Goal: Communication & Community: Answer question/provide support

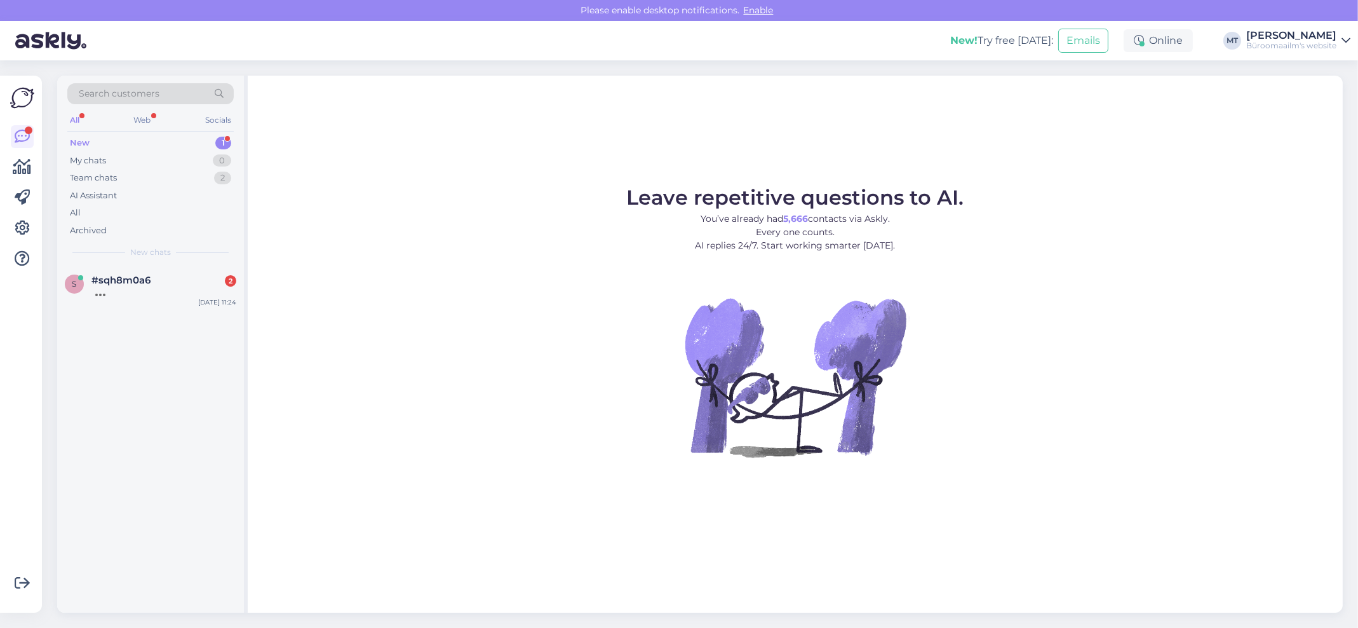
click at [81, 146] on div "New" at bounding box center [80, 143] width 20 height 13
click at [109, 278] on span "#sqh8m0a6" at bounding box center [120, 279] width 59 height 11
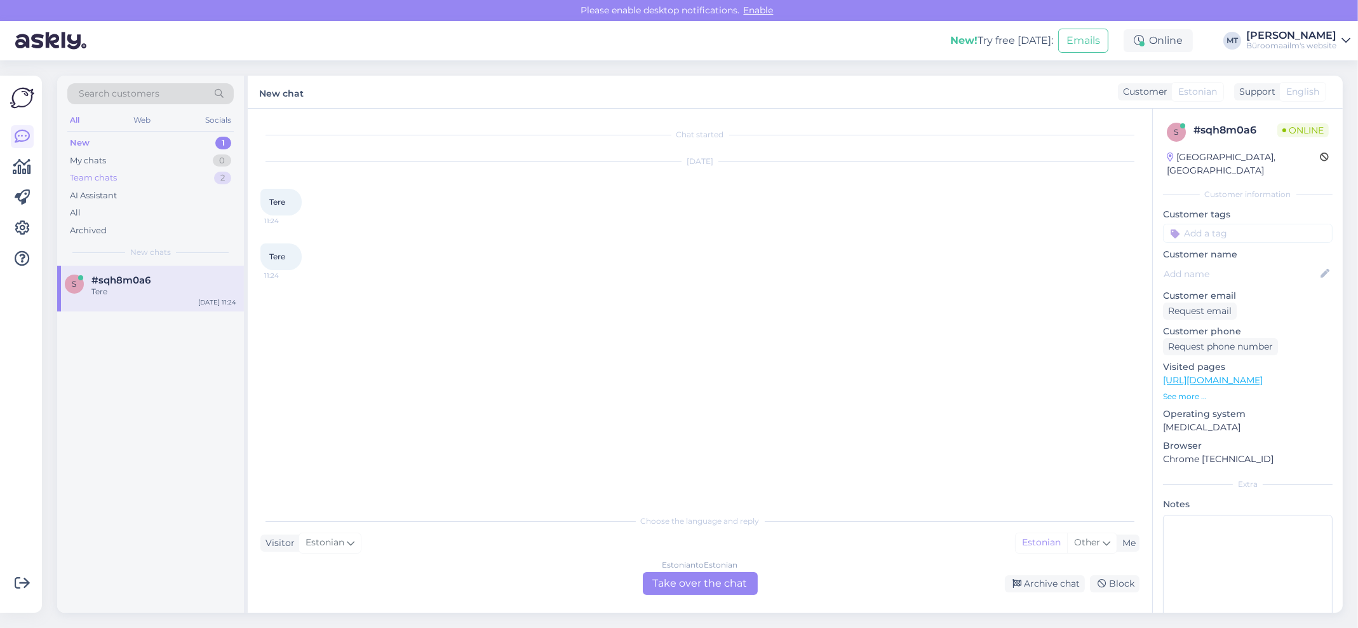
click at [100, 179] on div "Team chats" at bounding box center [93, 178] width 47 height 13
click at [101, 292] on div "Tere. E-poes on [PERSON_NAME].. kuid teie tellimuse saime tehtud: Sinu tellimus…" at bounding box center [163, 297] width 145 height 23
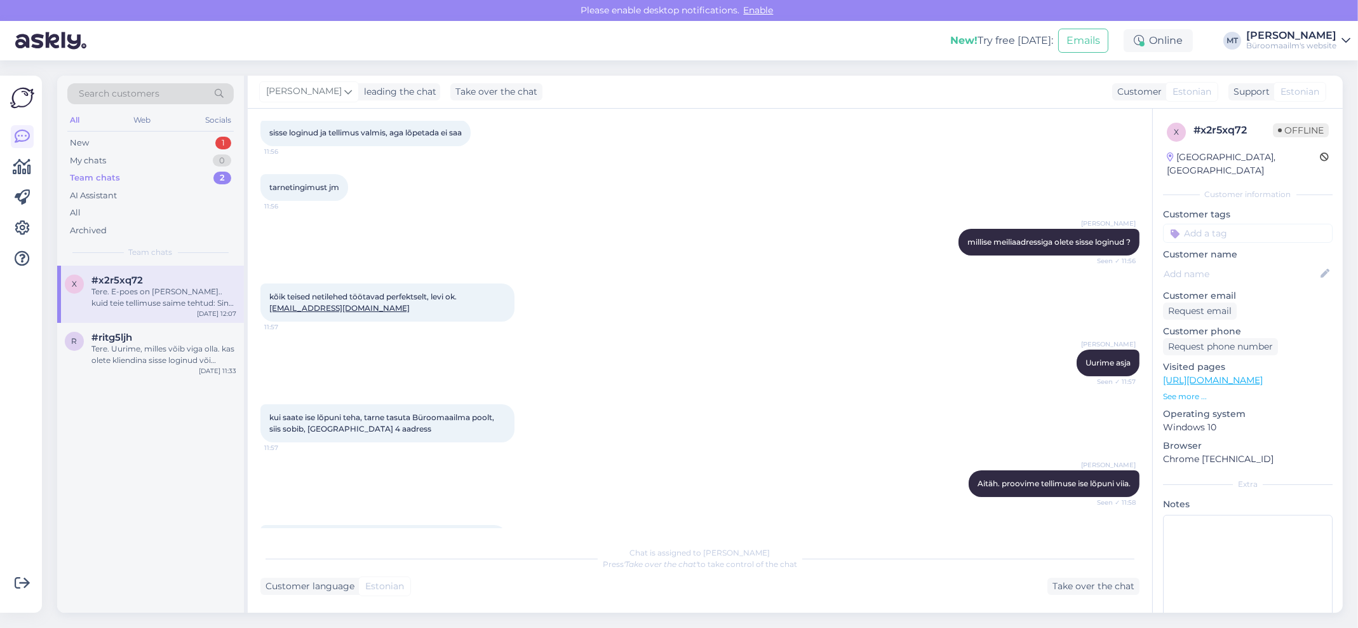
scroll to position [382, 0]
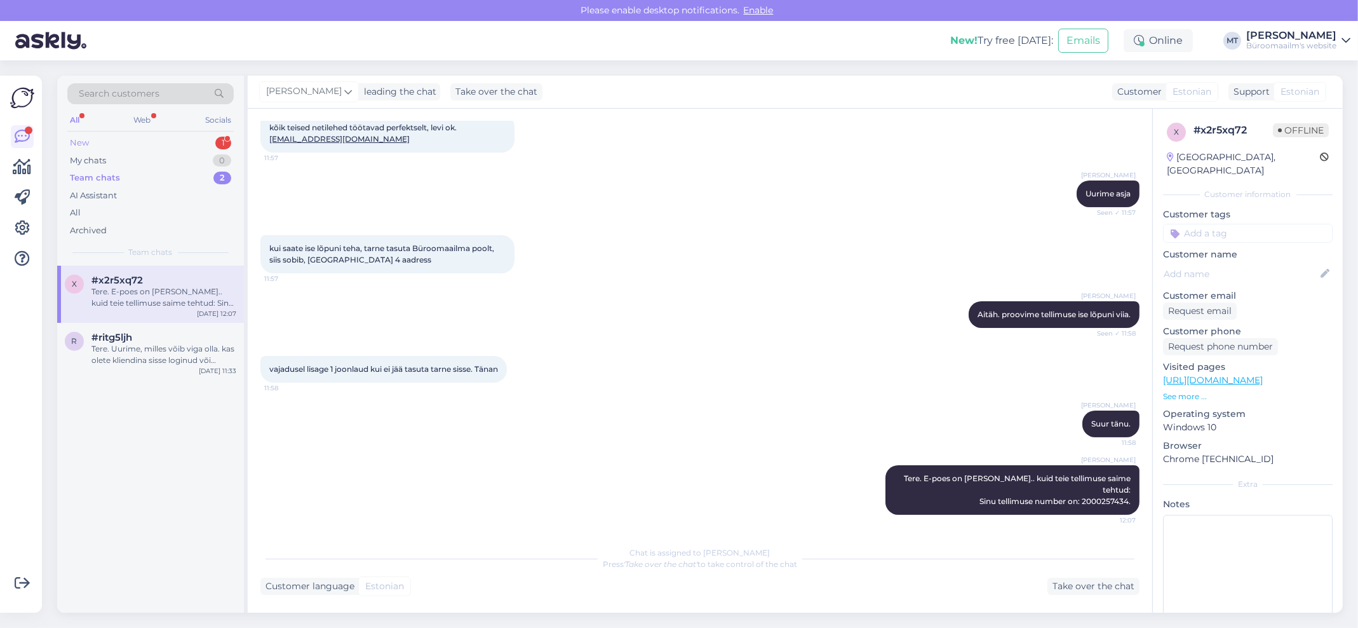
click at [83, 141] on div "New" at bounding box center [79, 143] width 19 height 13
click at [126, 297] on div "Tere kas büroomaailm aadress [STREET_ADDRESS] on kadaka selveri juures" at bounding box center [163, 297] width 145 height 23
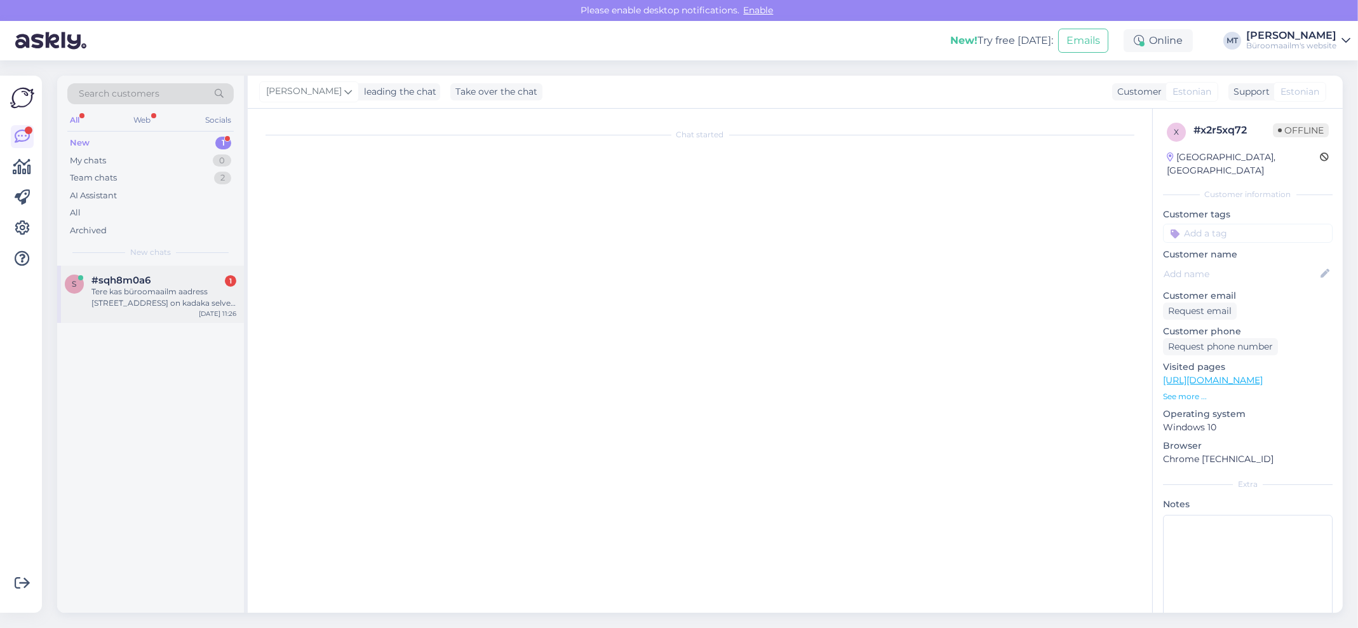
scroll to position [0, 0]
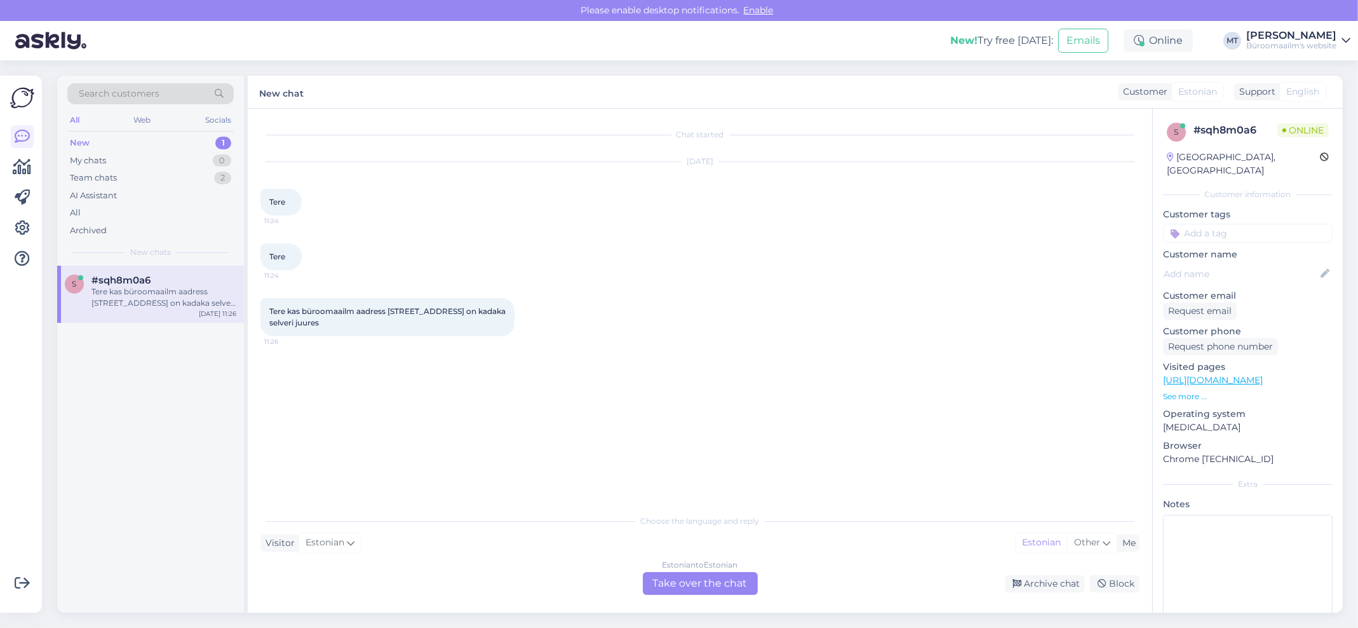
click at [684, 578] on div "Estonian to Estonian Take over the chat" at bounding box center [700, 583] width 115 height 23
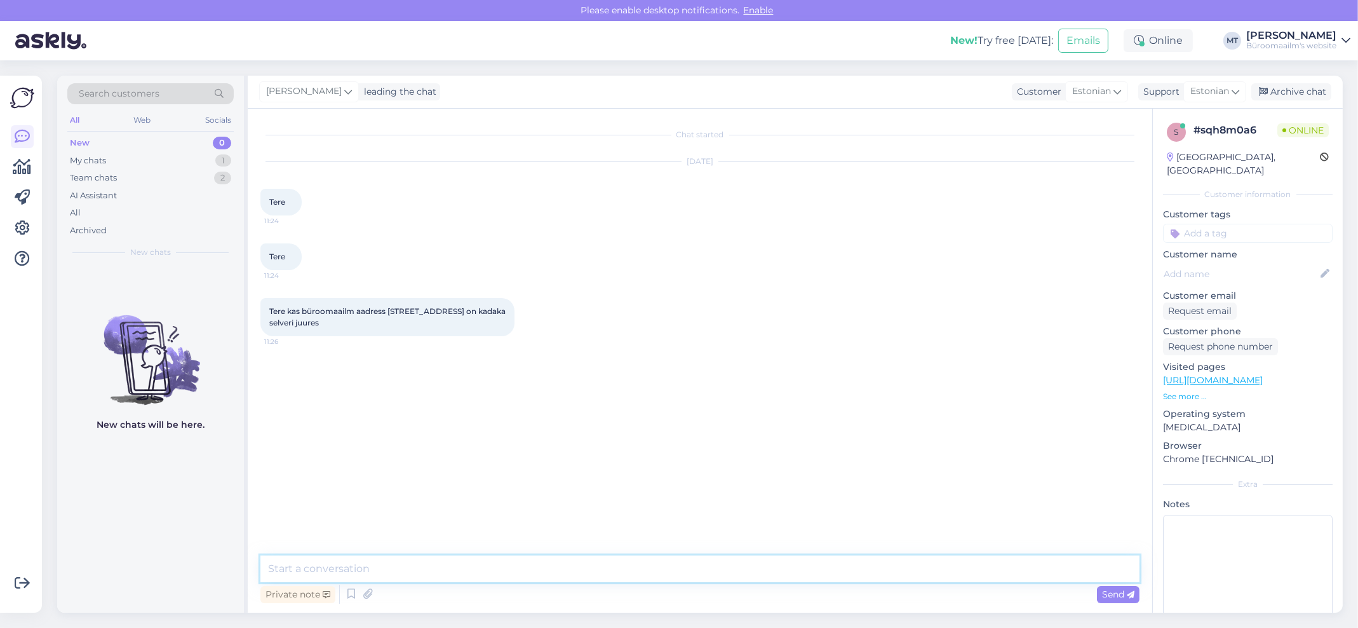
click at [333, 567] on textarea at bounding box center [700, 568] width 879 height 27
type textarea "t"
type textarea "Tere. Jah, on kadaka selveri taga,"
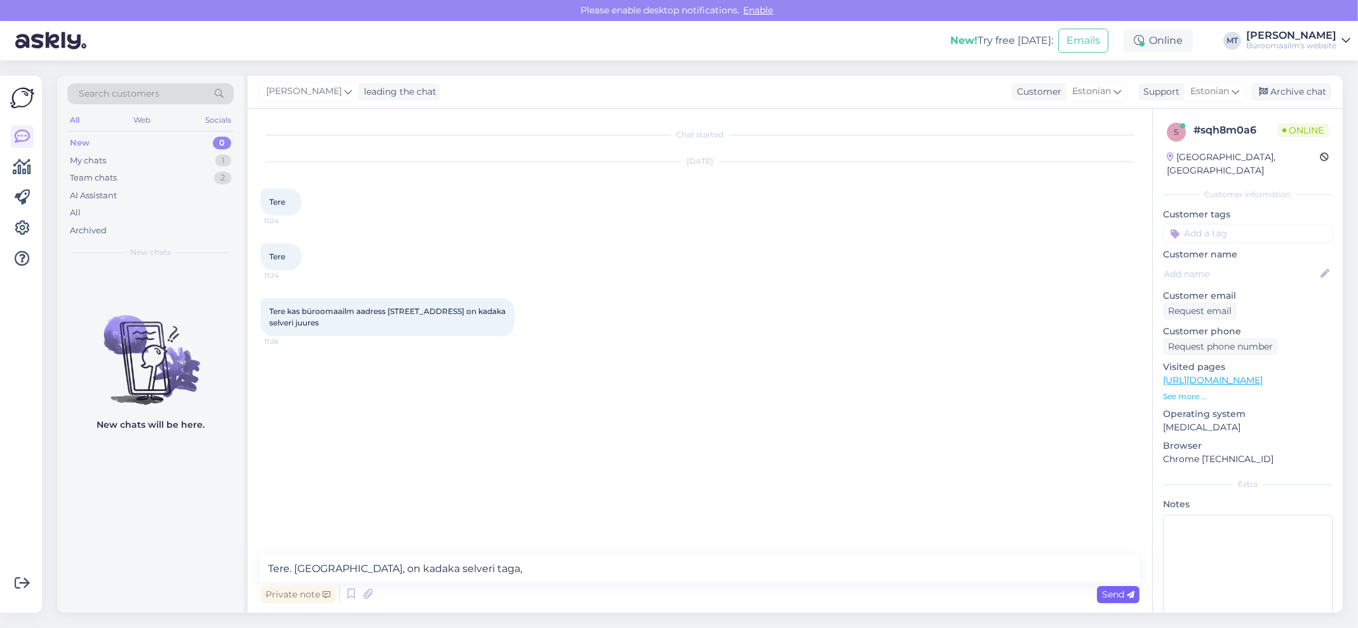
click at [1111, 595] on span "Send" at bounding box center [1118, 593] width 32 height 11
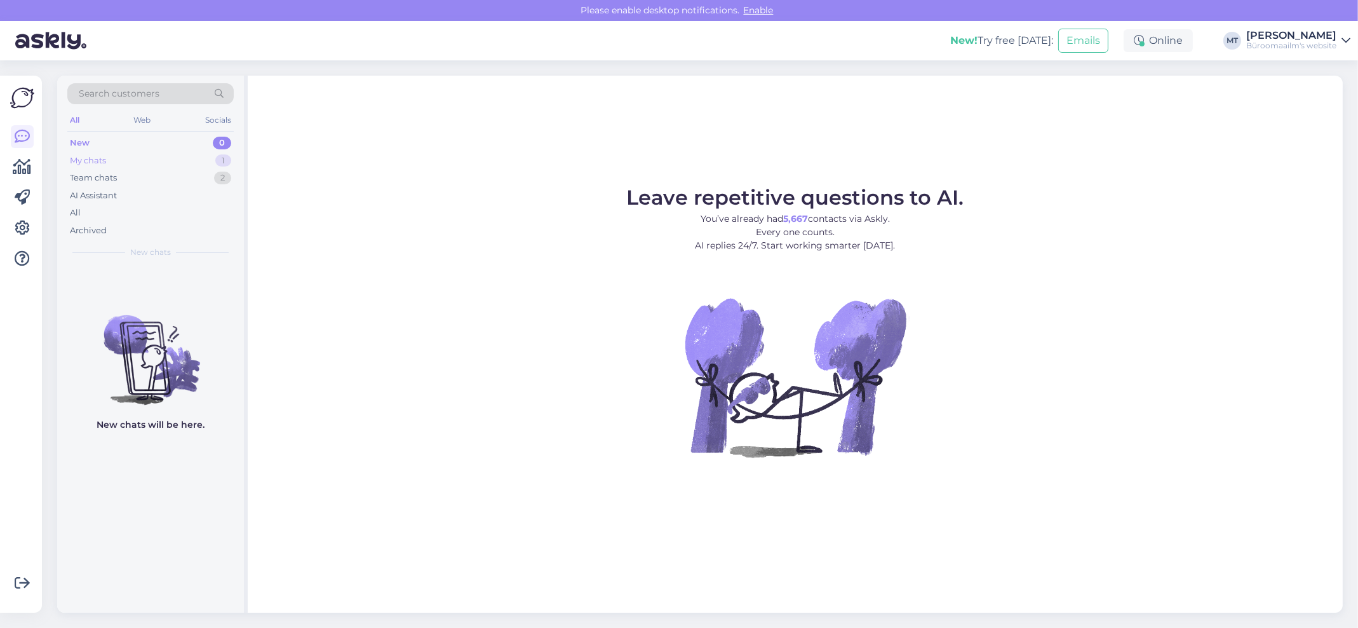
click at [97, 161] on div "My chats" at bounding box center [88, 160] width 36 height 13
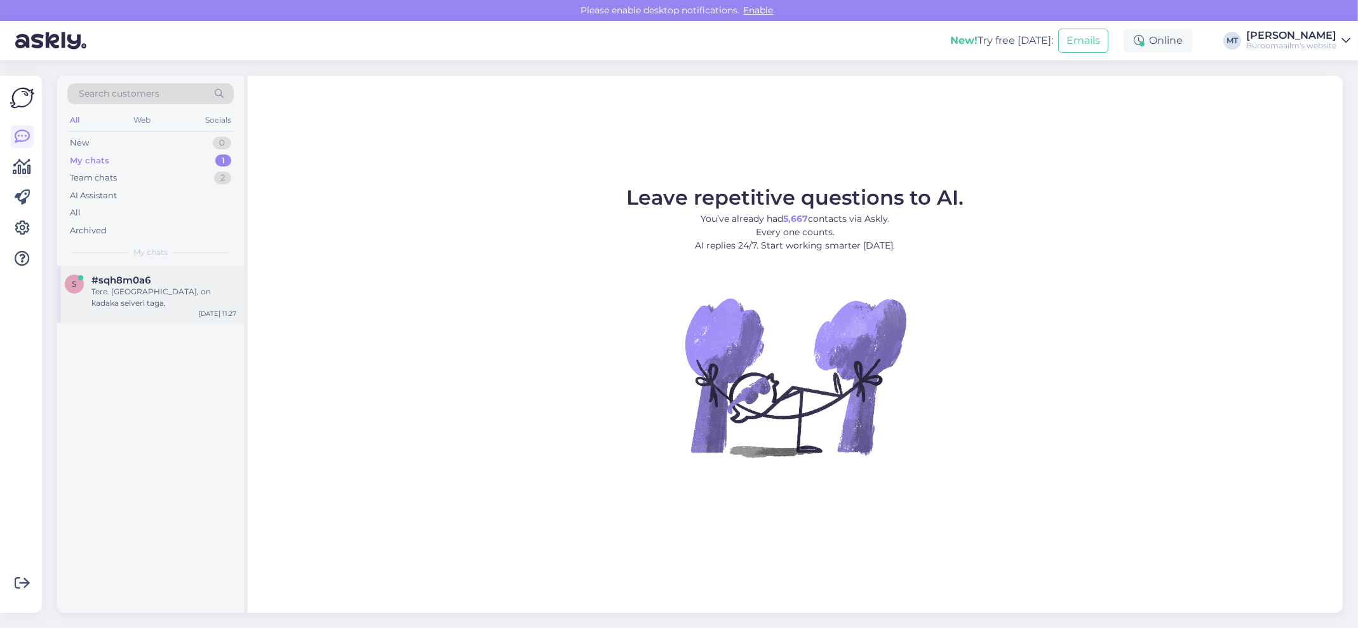
click at [102, 282] on span "#sqh8m0a6" at bounding box center [120, 279] width 59 height 11
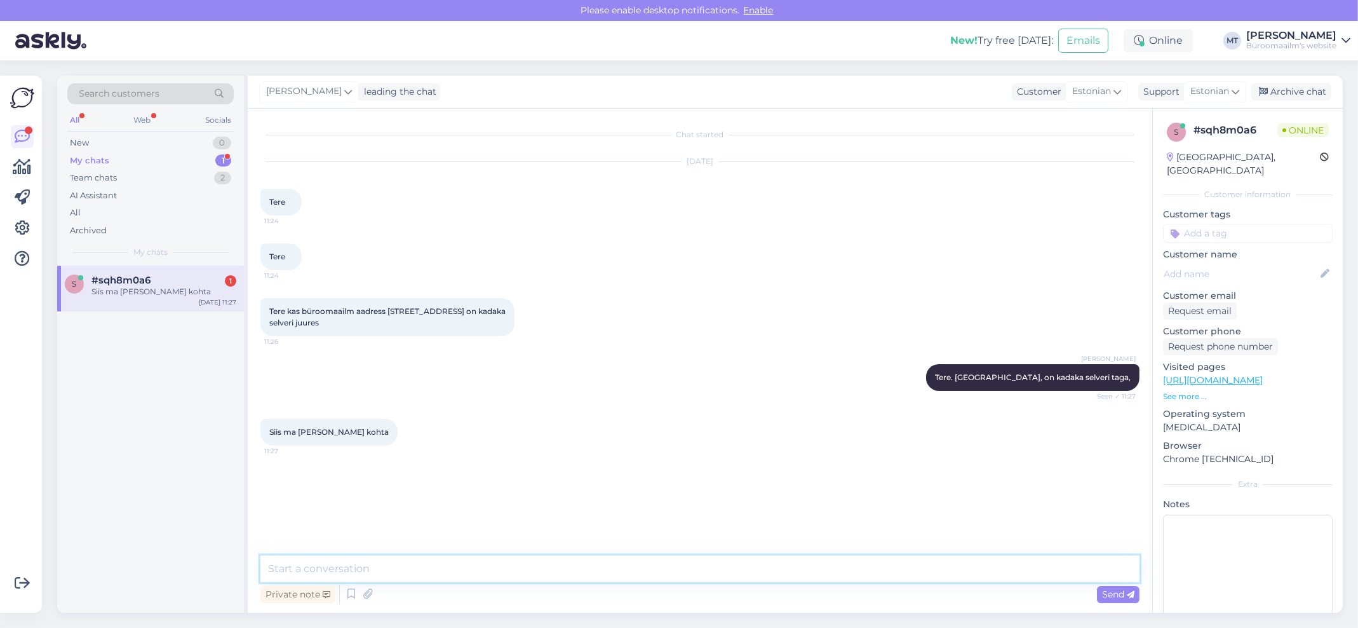
click at [342, 561] on textarea at bounding box center [700, 568] width 879 height 27
type textarea "Aitäh."
click at [26, 159] on icon at bounding box center [22, 166] width 18 height 15
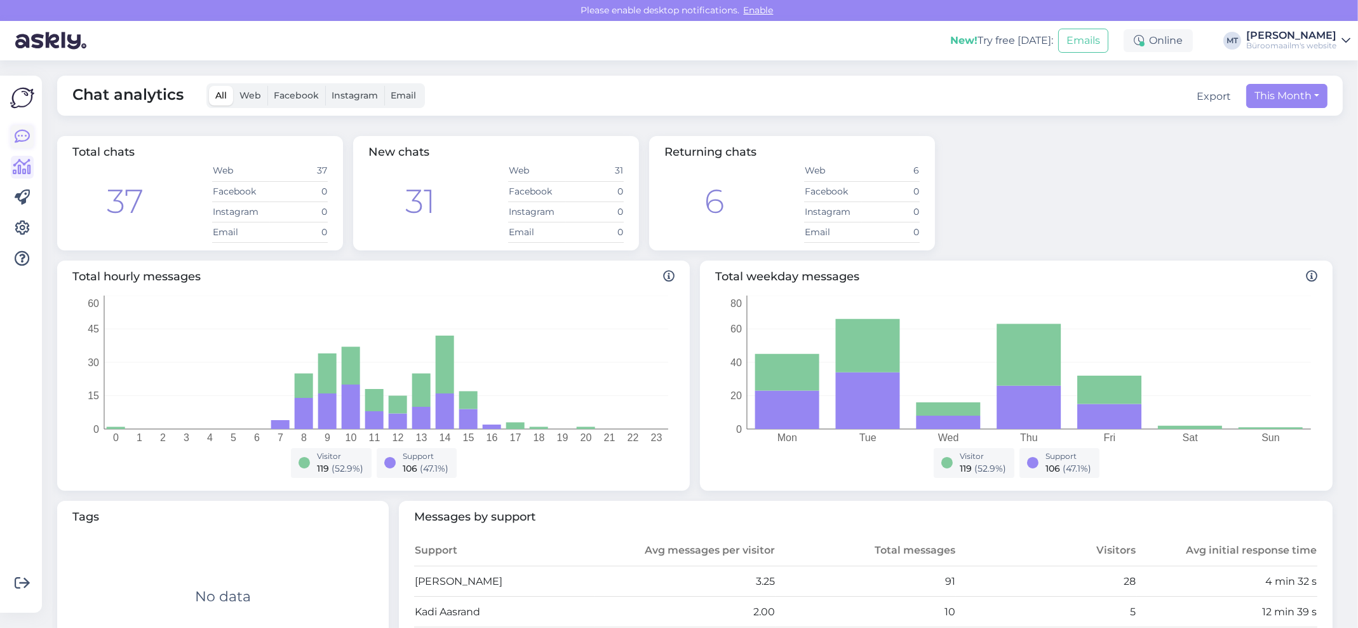
click at [26, 140] on icon at bounding box center [22, 136] width 15 height 15
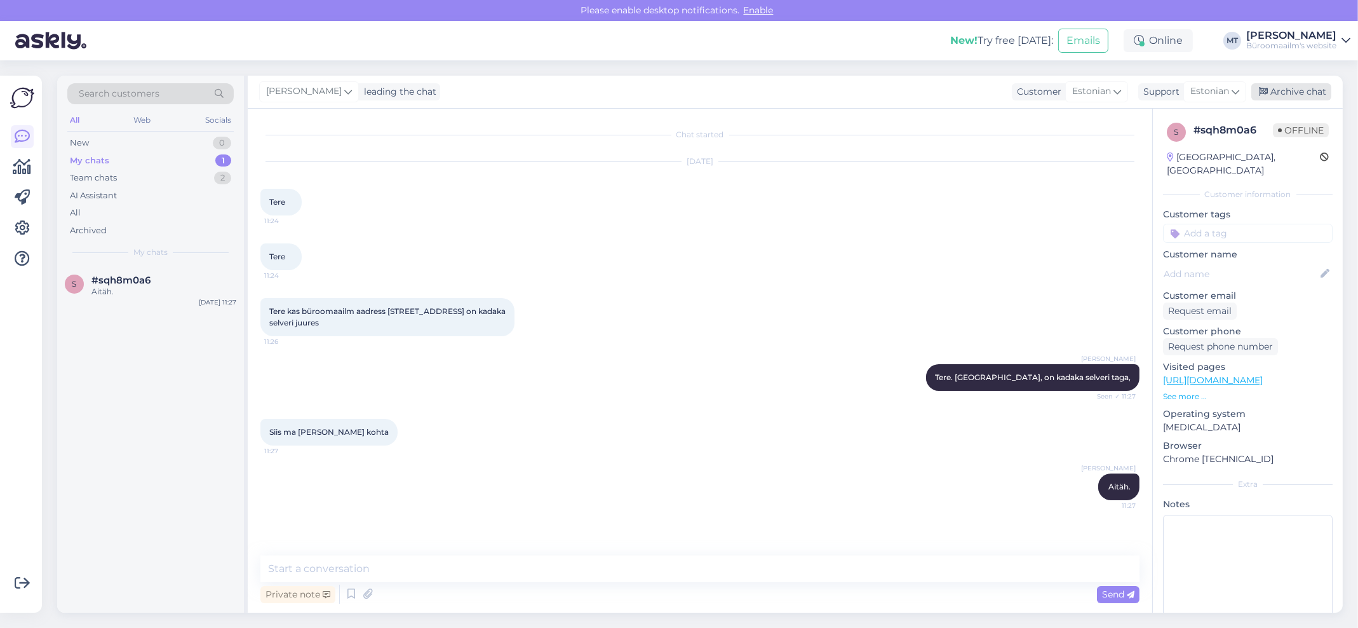
click at [1285, 88] on div "Archive chat" at bounding box center [1292, 91] width 80 height 17
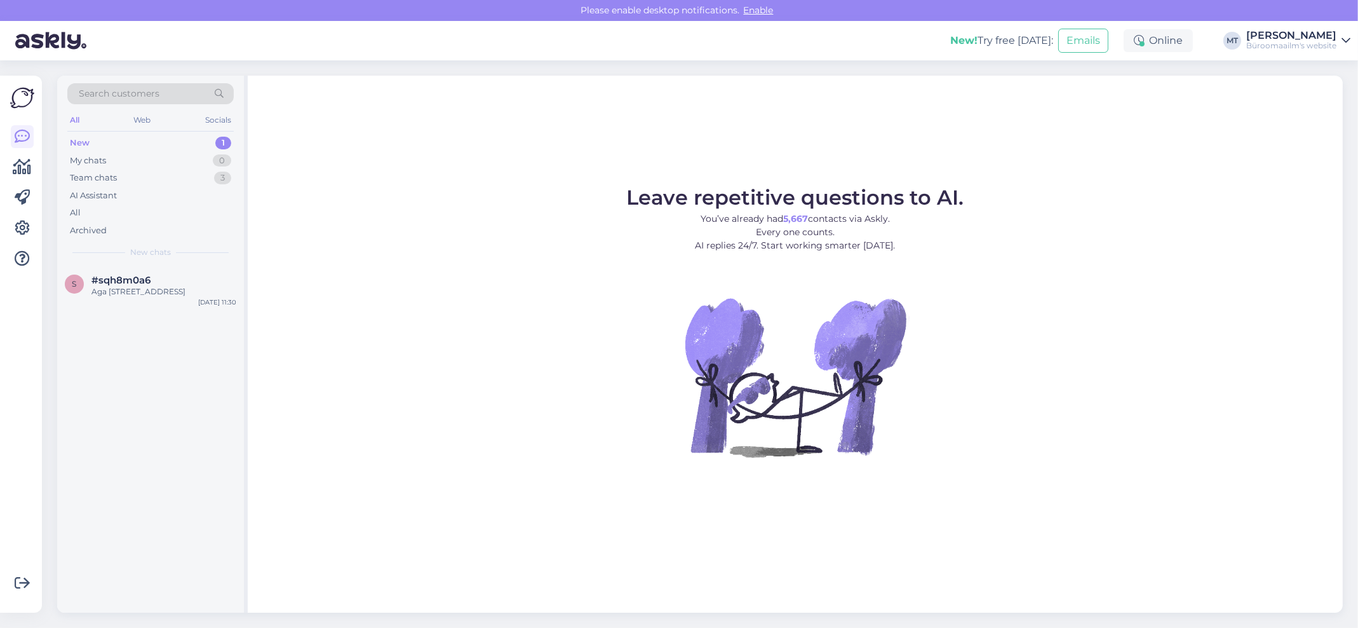
click at [78, 147] on div "New" at bounding box center [80, 143] width 20 height 13
click at [93, 273] on div "s #sqh8m0a6 Aga peteruri tee 92a Aug 11 11:30" at bounding box center [150, 289] width 187 height 46
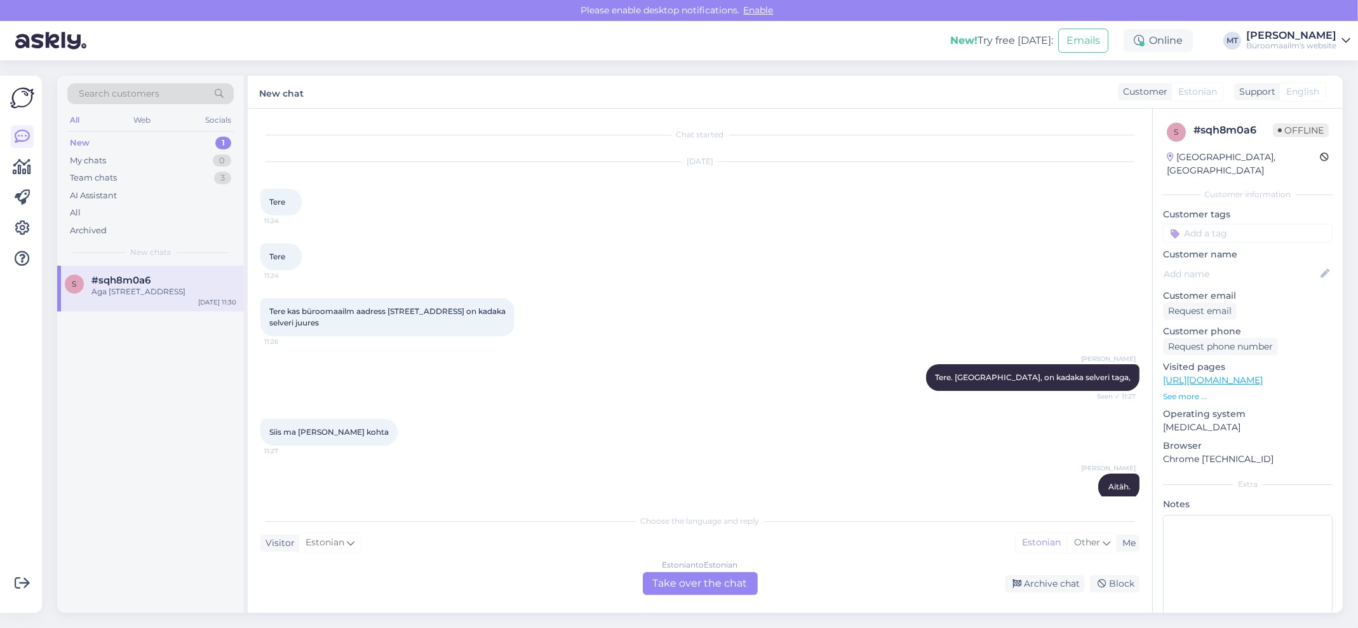
scroll to position [72, 0]
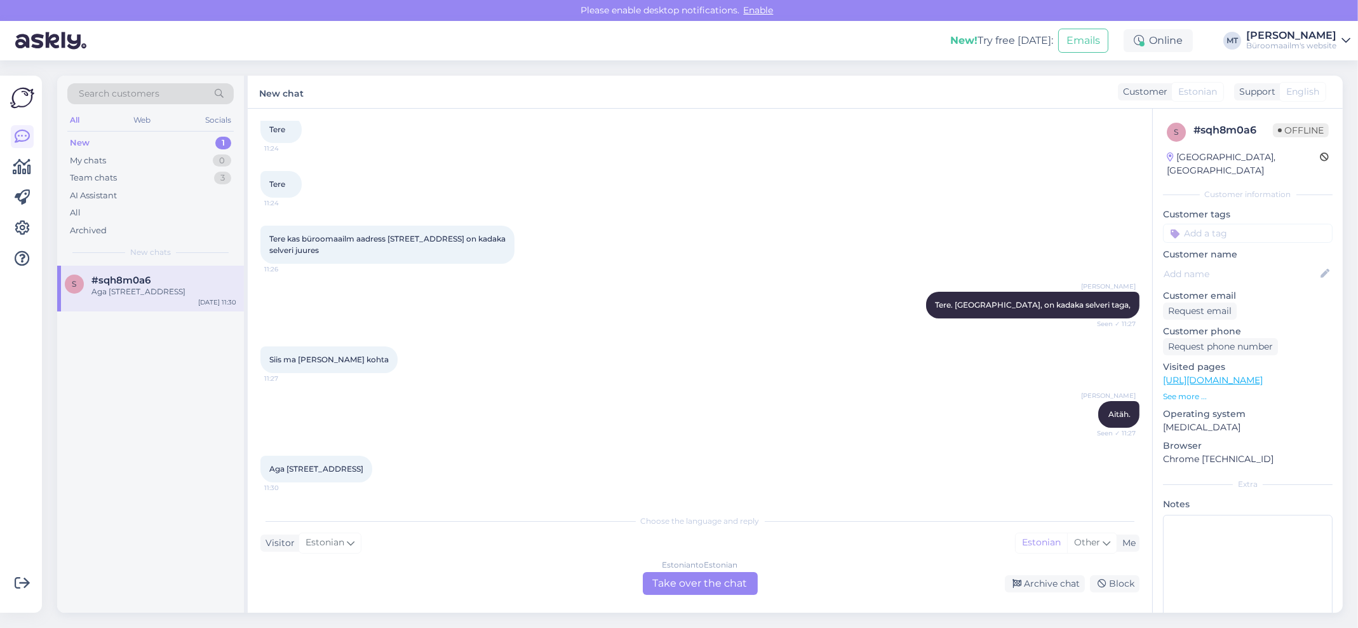
click at [696, 578] on div "Estonian to Estonian Take over the chat" at bounding box center [700, 583] width 115 height 23
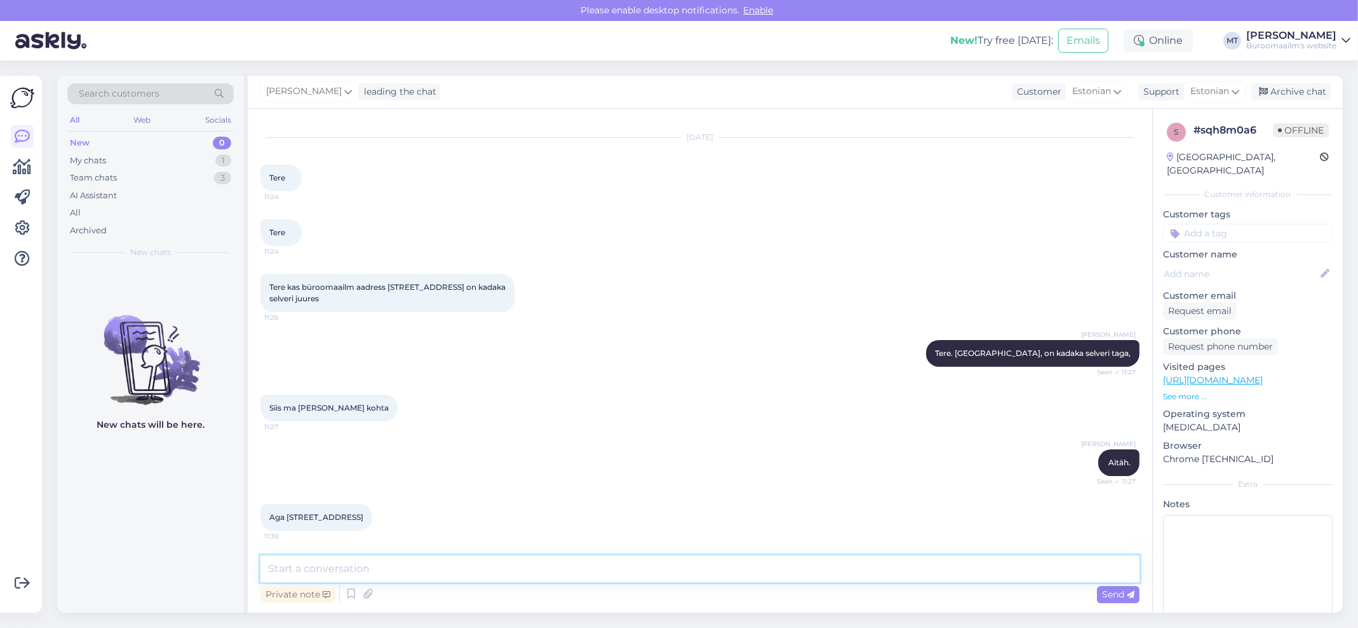
click at [397, 578] on textarea at bounding box center [700, 568] width 879 height 27
type textarea "Asub enne lasnamäge, petooni ja peterburi tee nurgas, enne karjääre."
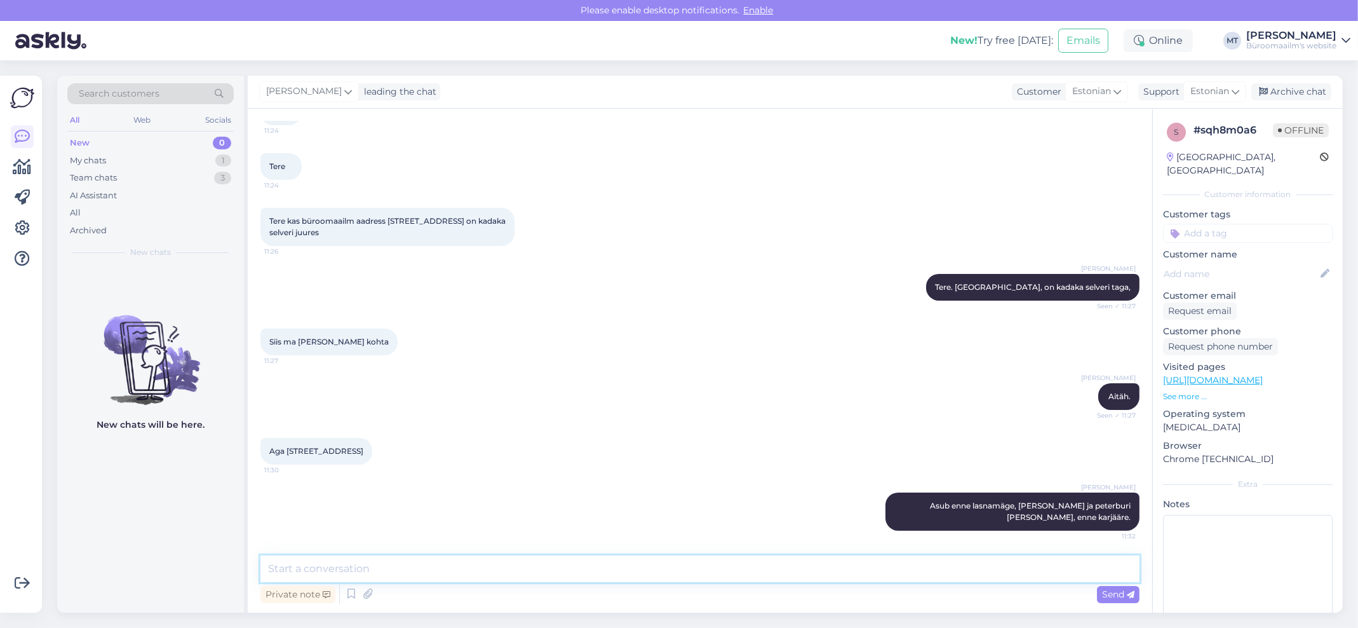
paste textarea "https://www.google.com/maps/place/Peterburi+tee+92e,+13816+Tallinn/@59.433204,2…"
type textarea "https://www.google.com/maps/place/Peterburi+tee+92e,+13816+Tallinn/@59.433204,2…"
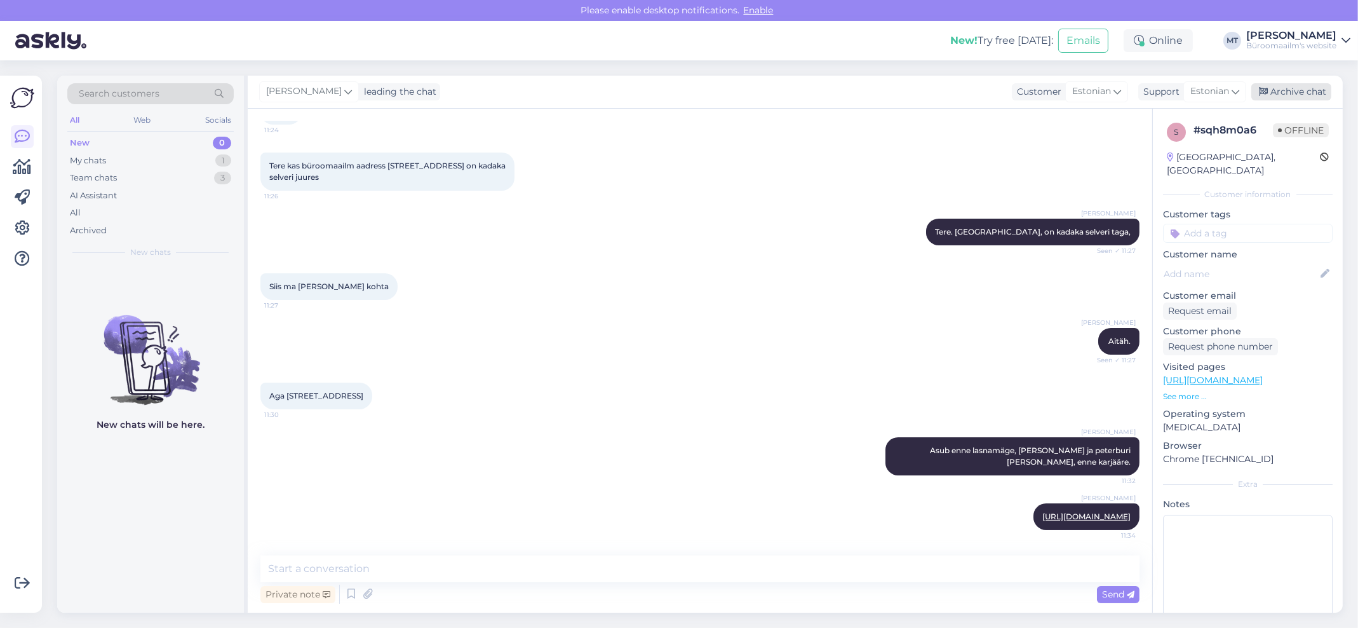
click at [1283, 90] on div "Archive chat" at bounding box center [1292, 91] width 80 height 17
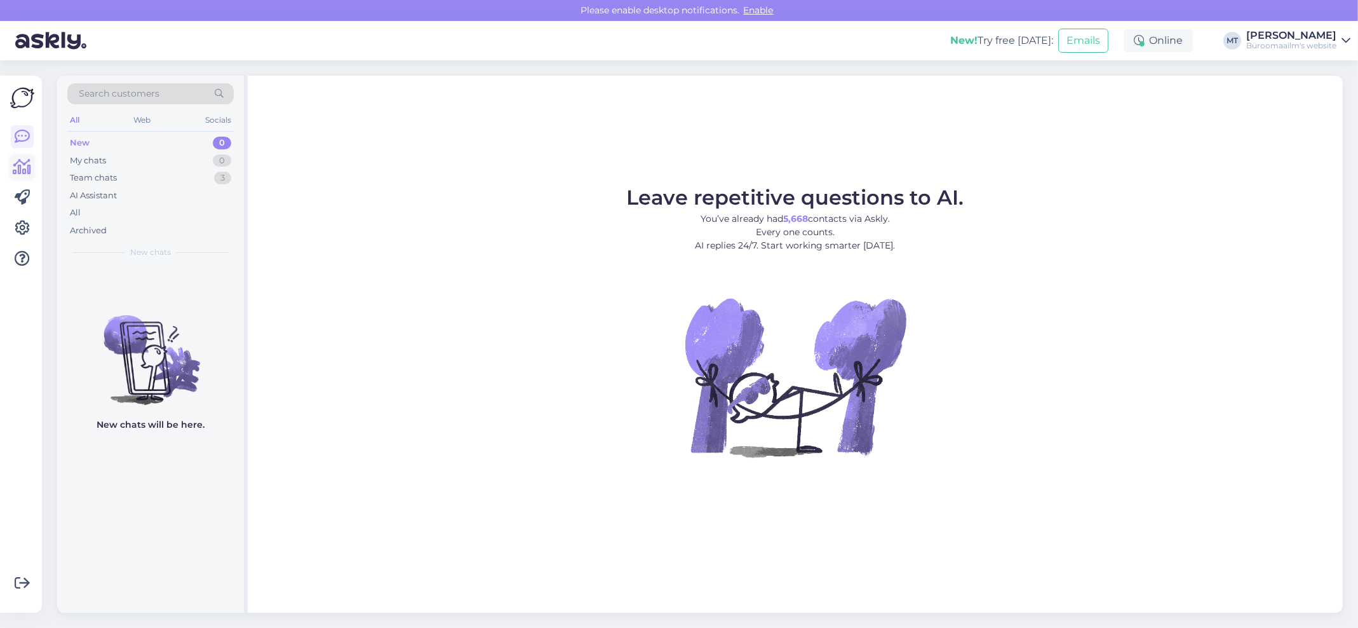
click at [24, 170] on icon at bounding box center [22, 166] width 18 height 15
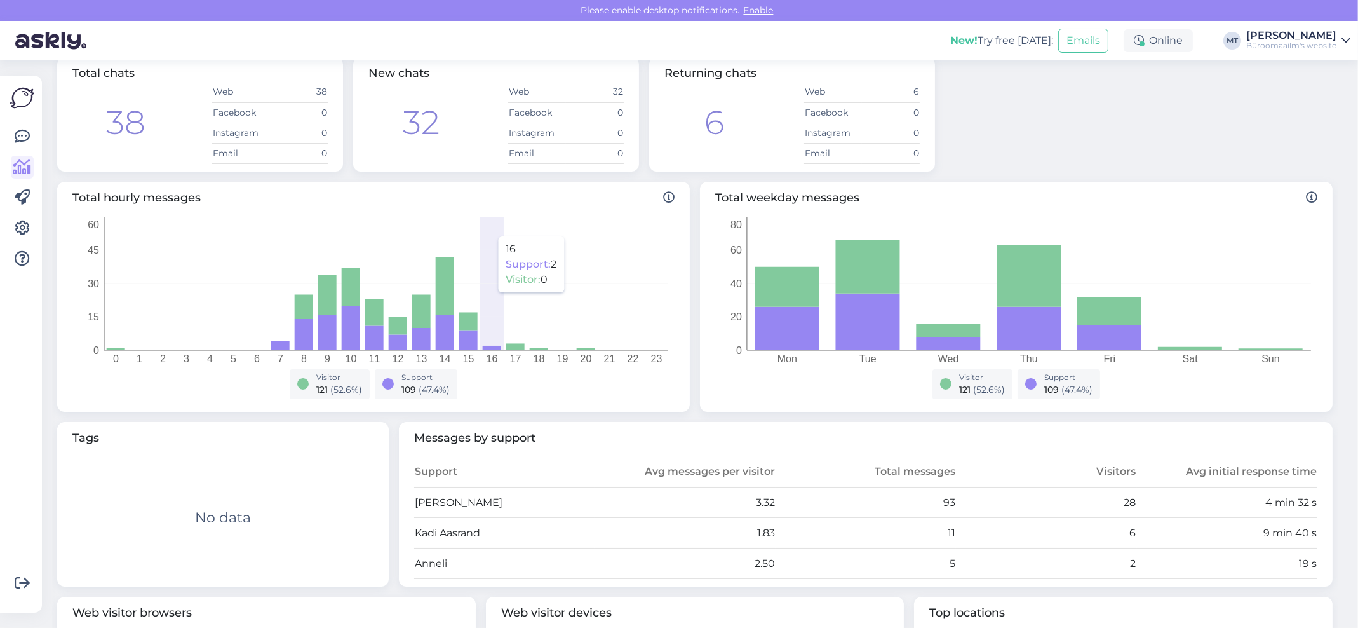
scroll to position [170, 0]
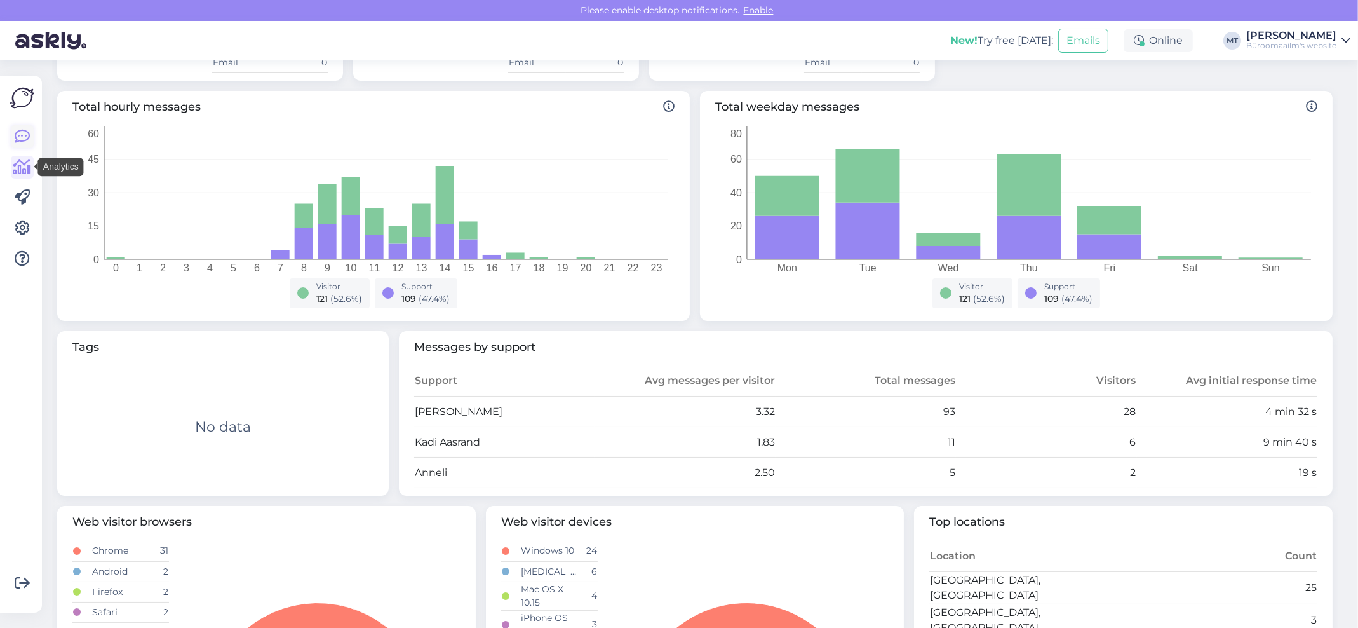
click at [18, 138] on icon at bounding box center [22, 136] width 15 height 15
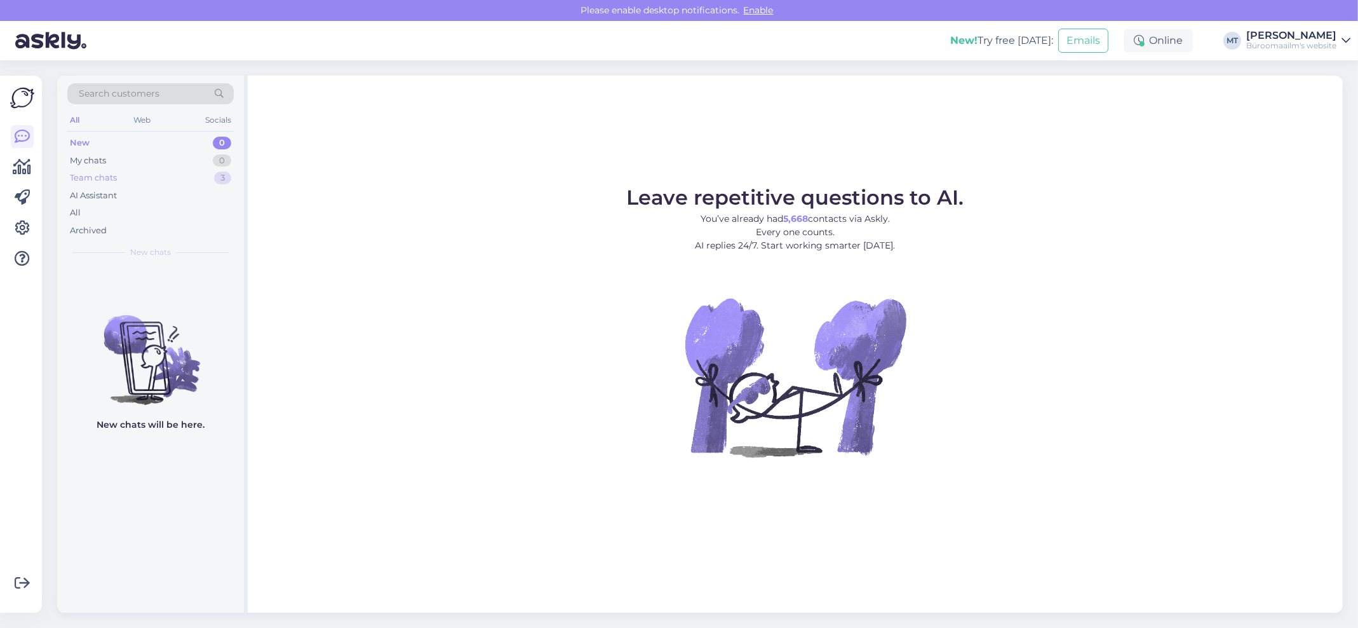
click at [92, 179] on div "Team chats" at bounding box center [93, 178] width 47 height 13
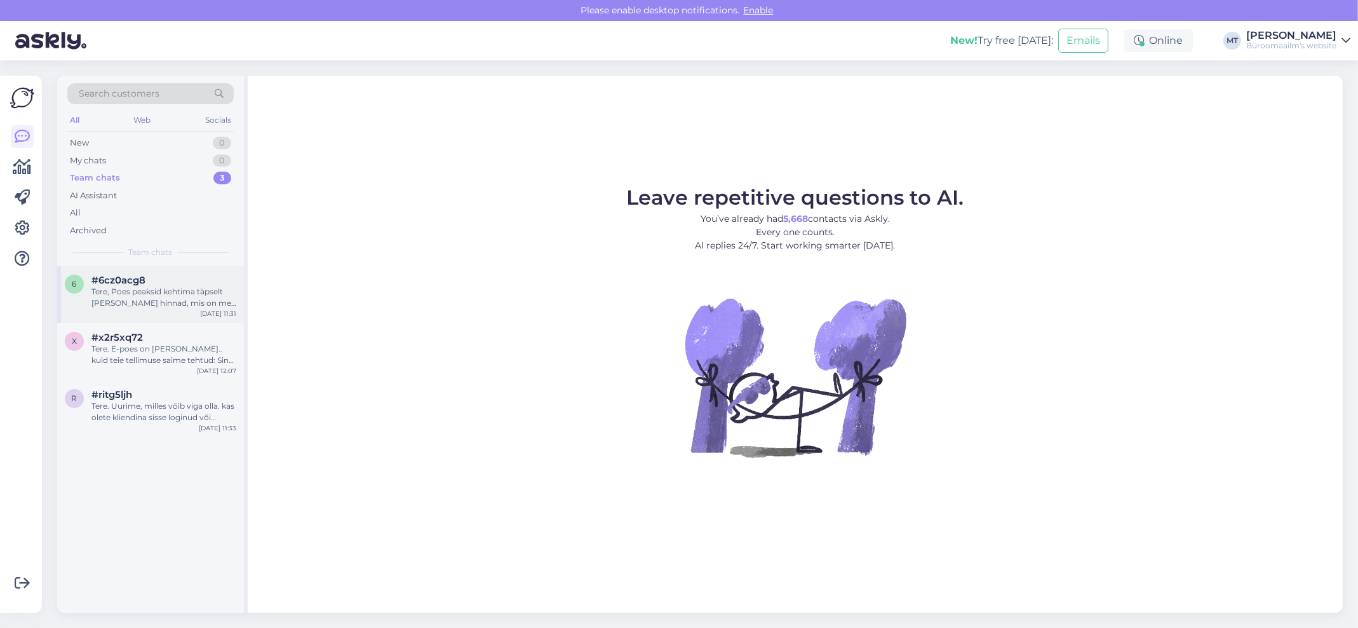
click at [104, 283] on span "#6cz0acg8" at bounding box center [118, 279] width 54 height 11
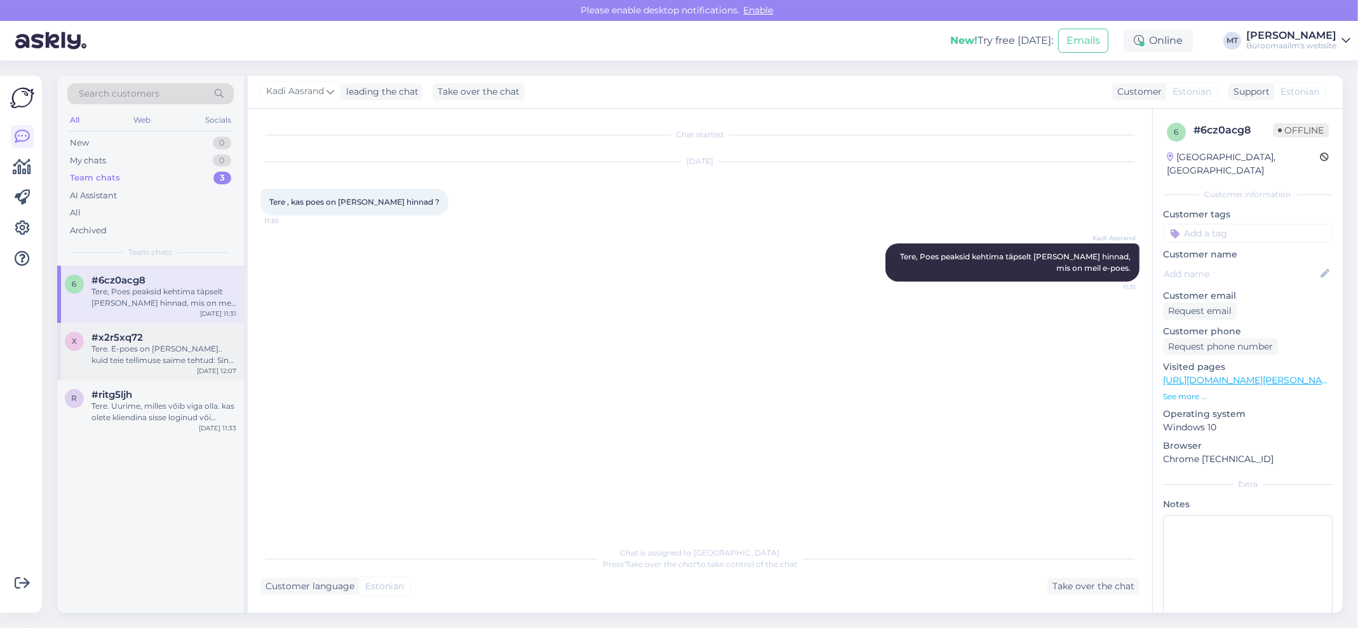
click at [152, 363] on div "Tere. E-poes on [PERSON_NAME].. kuid teie tellimuse saime tehtud: Sinu tellimus…" at bounding box center [163, 354] width 145 height 23
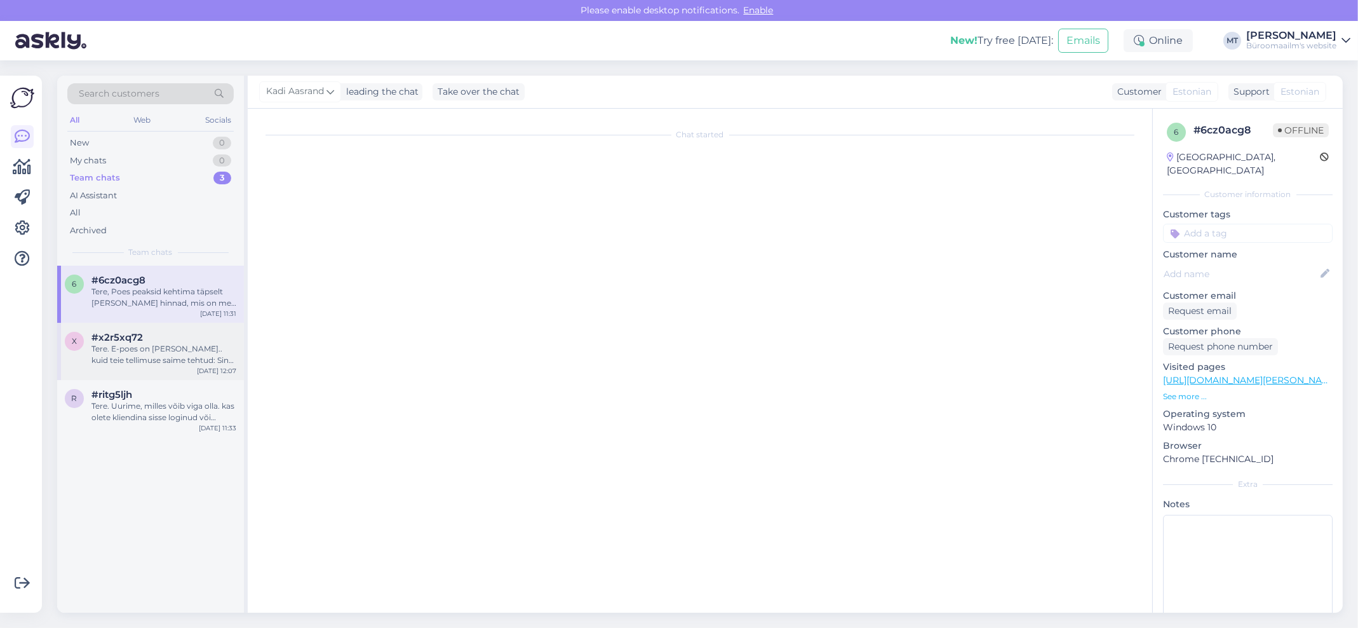
scroll to position [382, 0]
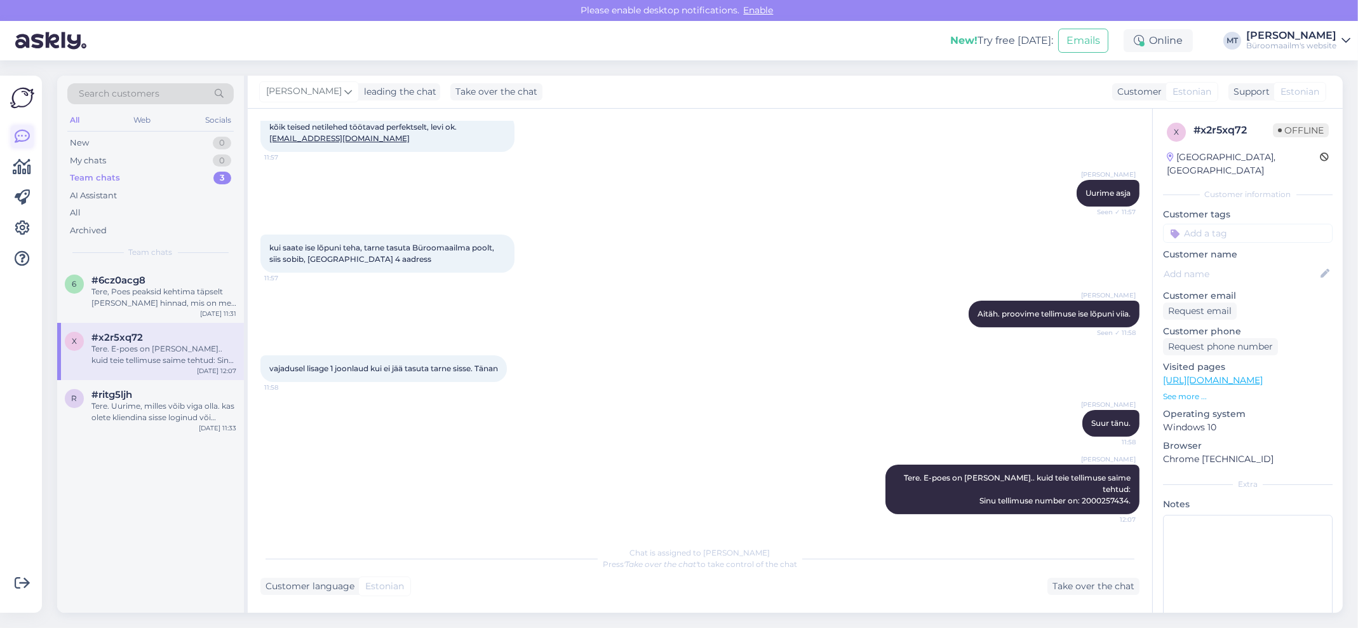
click at [19, 144] on icon at bounding box center [22, 136] width 15 height 15
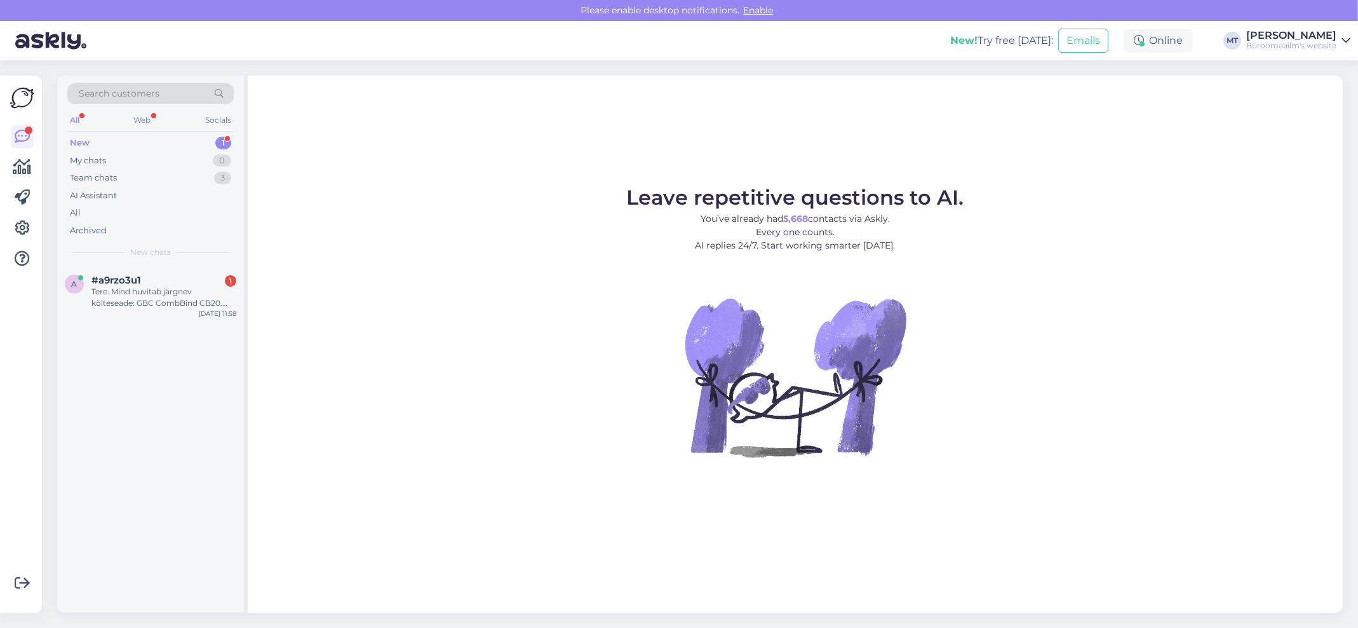
click at [74, 140] on div "New" at bounding box center [80, 143] width 20 height 13
click at [127, 290] on div "Tere. Mind huvitab järgnev köiteseade: GBC CombBind CB20. Kas oskate välja tuua…" at bounding box center [163, 297] width 145 height 23
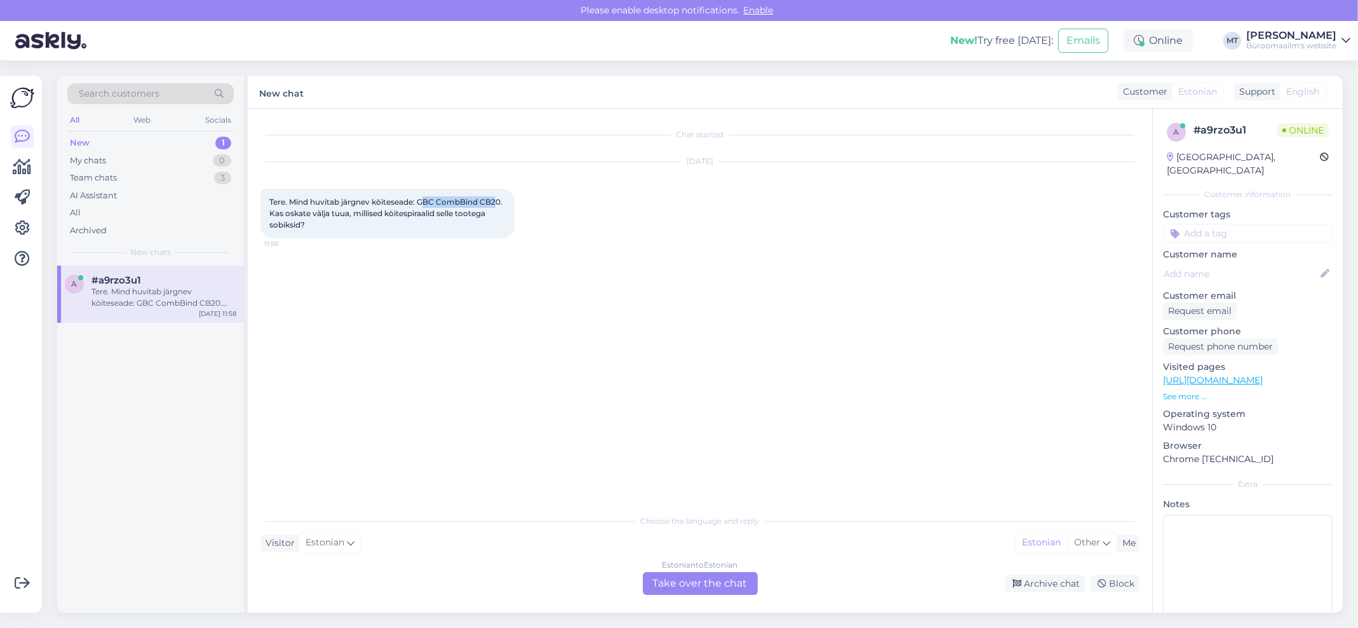
drag, startPoint x: 501, startPoint y: 198, endPoint x: 428, endPoint y: 198, distance: 73.1
click at [428, 198] on span "Tere. Mind huvitab järgnev köiteseade: GBC CombBind CB20. Kas oskate välja tuua…" at bounding box center [386, 213] width 235 height 32
drag, startPoint x: 502, startPoint y: 201, endPoint x: 421, endPoint y: 201, distance: 80.7
click at [421, 201] on span "Tere. Mind huvitab järgnev köiteseade: GBC CombBind CB20. Kas oskate välja tuua…" at bounding box center [386, 213] width 235 height 32
copy span "GBC CombBind CB20"
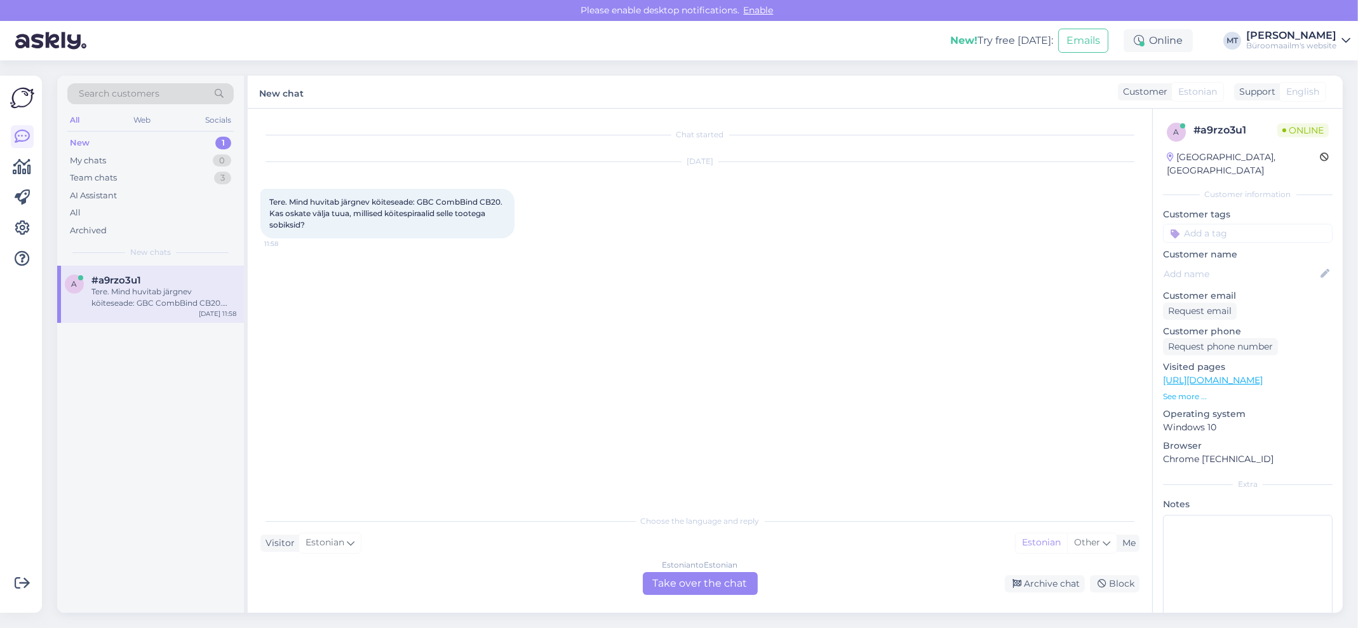
click at [729, 583] on div "Estonian to Estonian Take over the chat" at bounding box center [700, 583] width 115 height 23
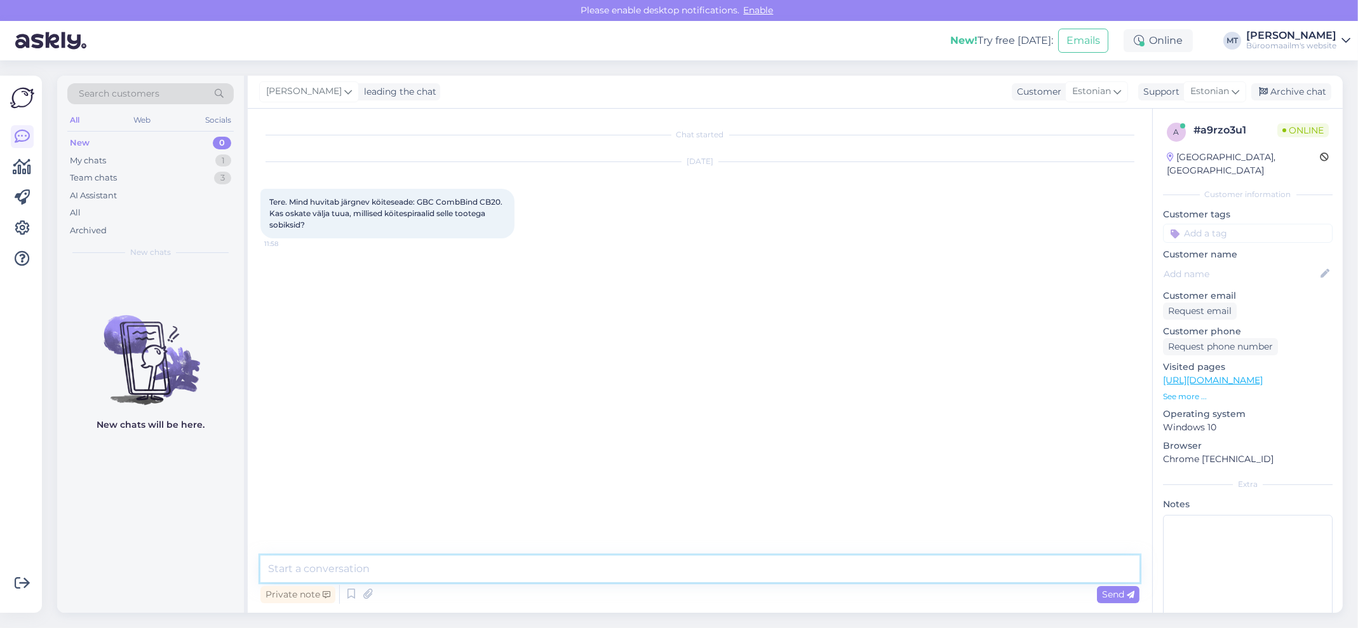
click at [274, 565] on textarea at bounding box center [700, 568] width 879 height 27
type textarea "t"
paste textarea "[URL][DOMAIN_NAME]"
type textarea "Tere. Sobivad plastspiraalid, mis köidavad makximum kuni 240 lehte [URL][DOMAIN…"
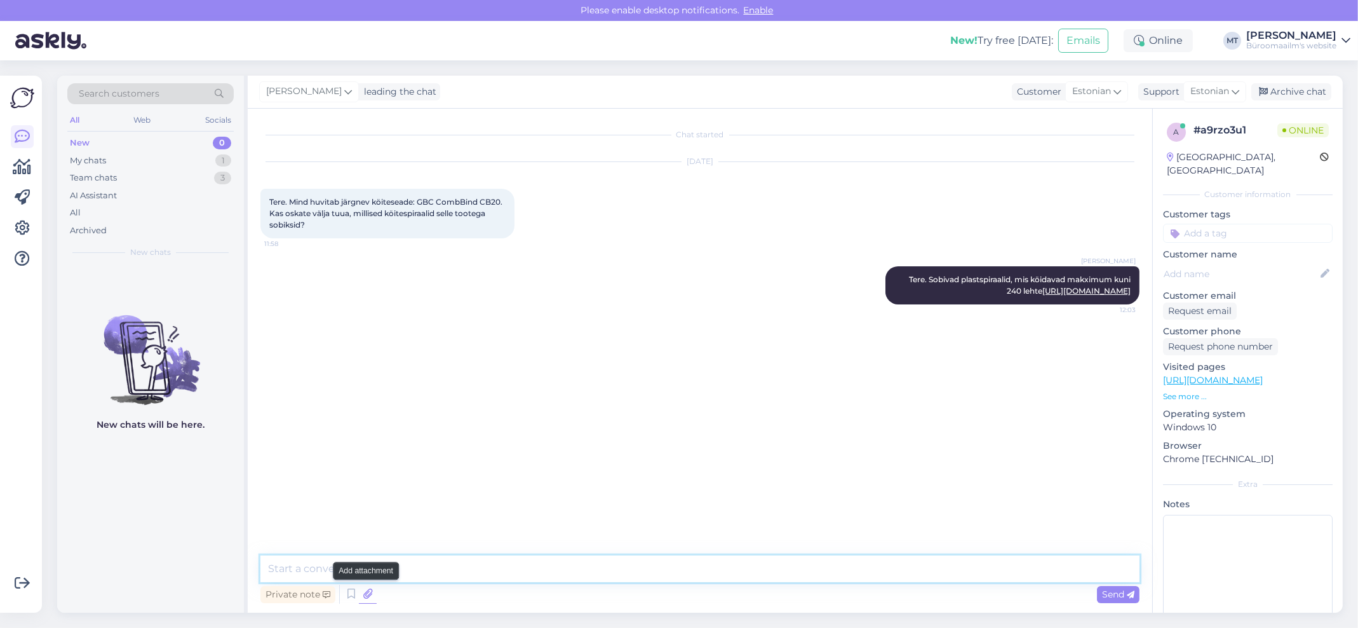
paste textarea "[URL][DOMAIN_NAME]"
type textarea "[URL][DOMAIN_NAME]"
paste textarea "[URL][DOMAIN_NAME]"
type textarea "[URL][DOMAIN_NAME]"
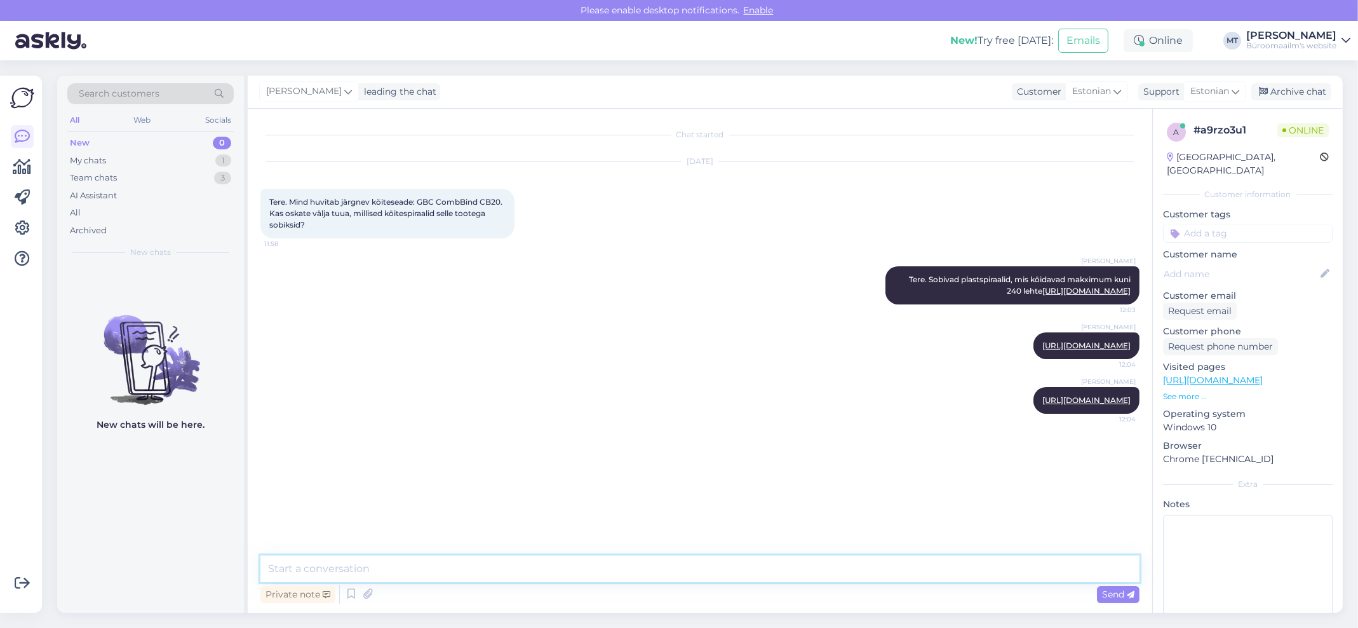
paste textarea "https://www.byroomaailm.ee/kontoritehnika/koitmisvahenid/koitespiraalid-ja-piig…"
type textarea "https://www.byroomaailm.ee/kontoritehnika/koitmisvahenid/koitespiraalid-ja-piig…"
paste textarea "https://www.byroomaailm.ee/catalog/product/view/id/7815/s/koitespiraal-19mm-mus…"
type textarea "https://www.byroomaailm.ee/catalog/product/view/id/7815/s/koitespiraal-19mm-mus…"
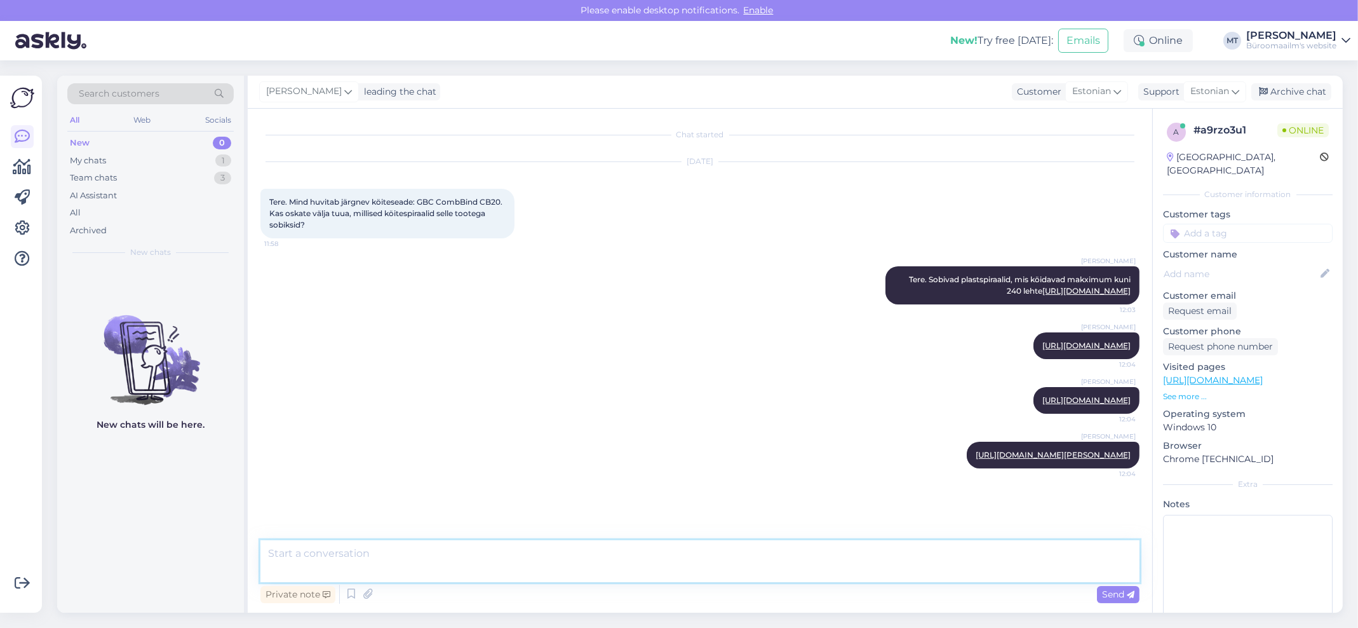
scroll to position [118, 0]
paste textarea "https://www.byroomaailm.ee/catalog/product/view/id/7814/s/koitespiraal-19mm-val…"
type textarea "https://www.byroomaailm.ee/catalog/product/view/id/7814/s/koitespiraal-19mm-val…"
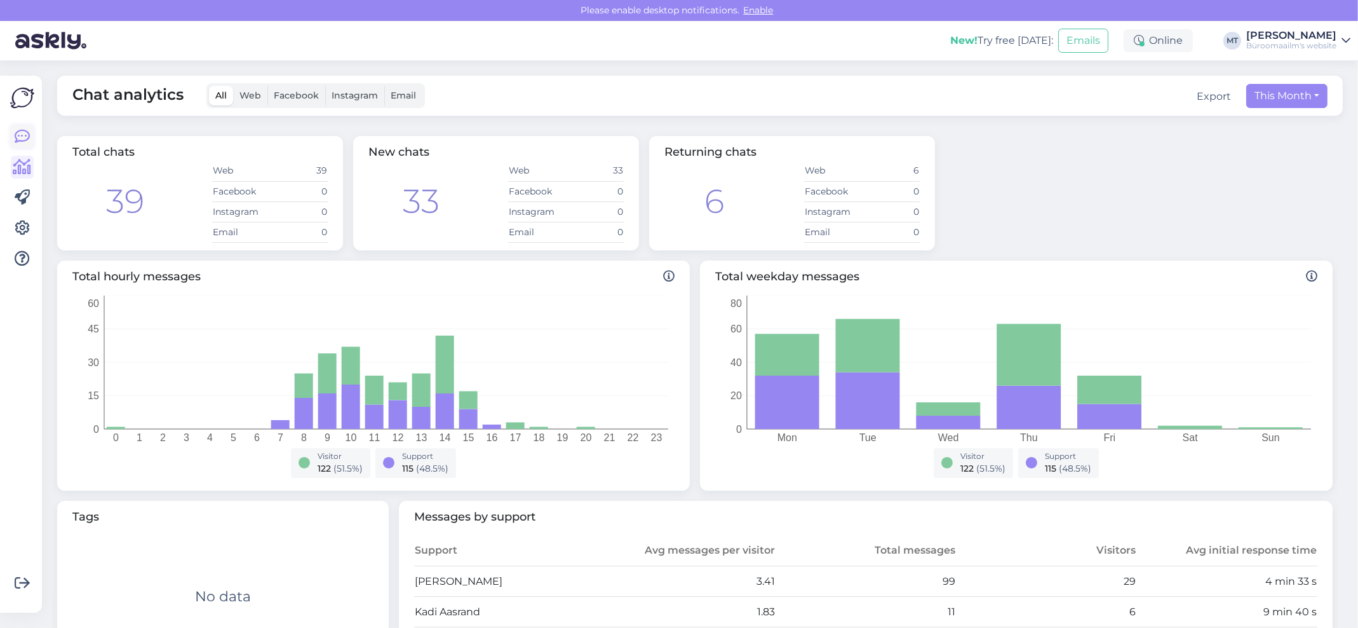
click at [20, 135] on icon at bounding box center [22, 136] width 15 height 15
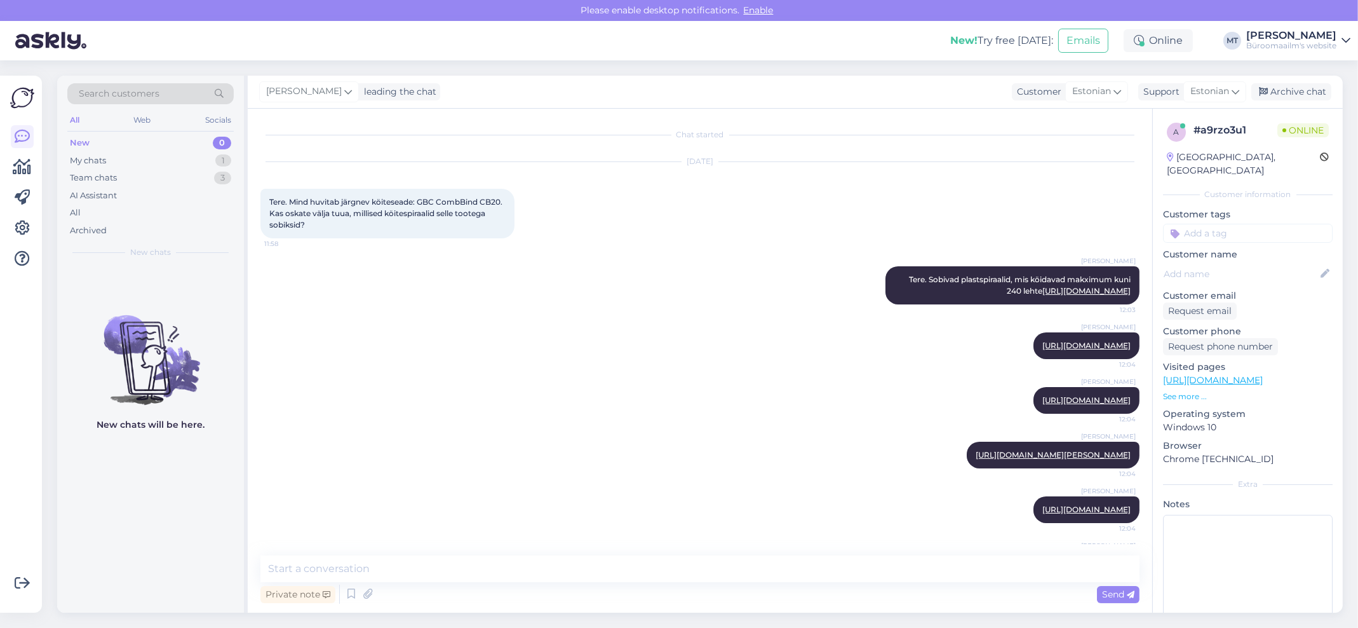
scroll to position [27, 0]
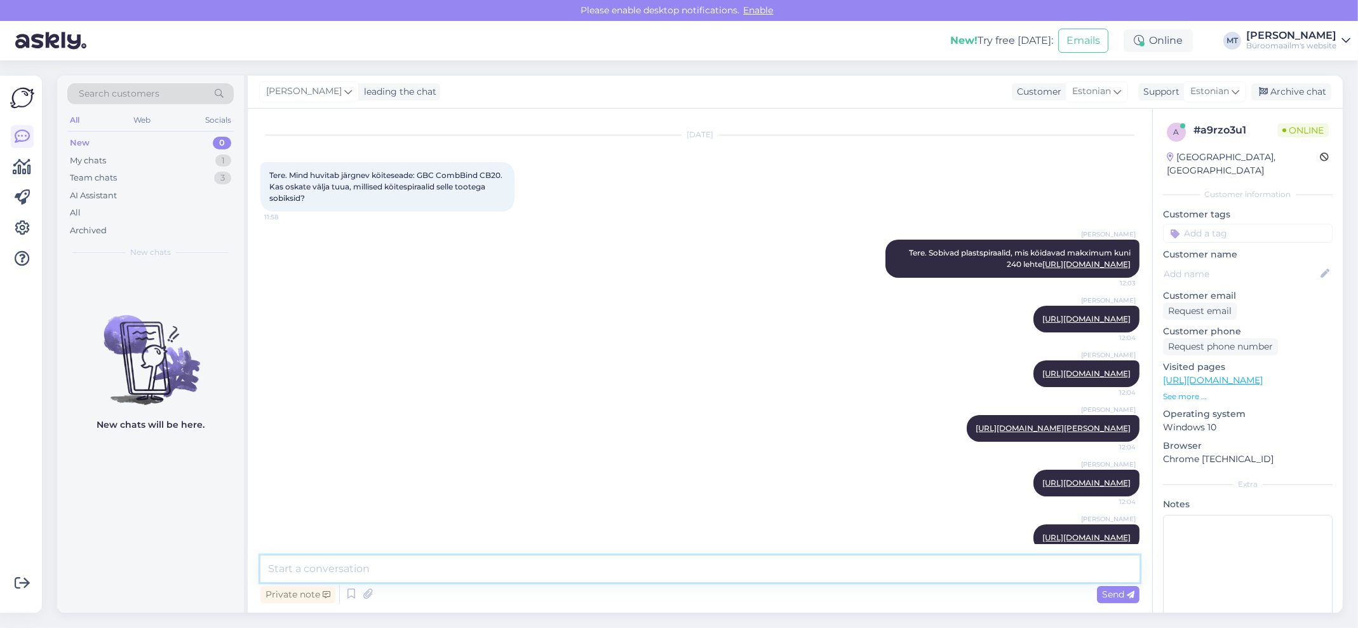
click at [358, 561] on textarea at bounding box center [700, 568] width 879 height 27
paste textarea "https://www.byroomaailm.ee/catalog/product/view/id/7812/s/koitespiraal-16mm-mus…"
type textarea "https://www.byroomaailm.ee/catalog/product/view/id/7812/s/koitespiraal-16mm-mus…"
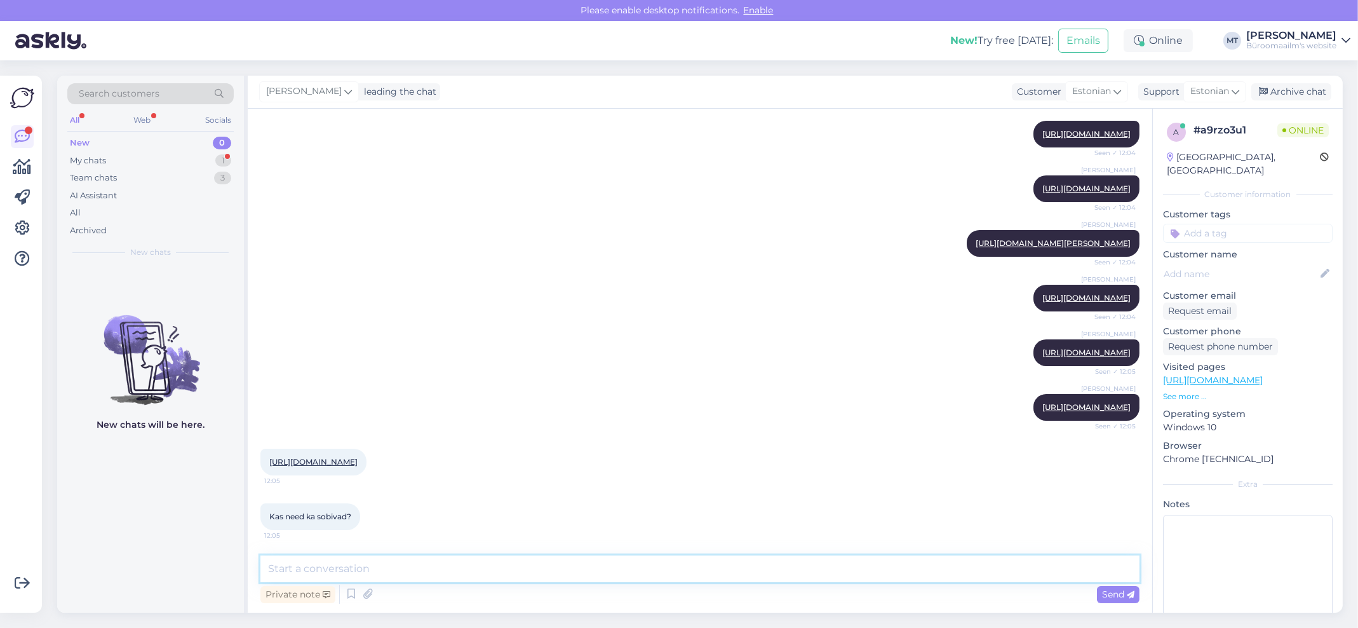
scroll to position [405, 0]
click at [352, 462] on link "https://www.byroomaailm.ee/kontoritehnika/koitmisvahenid/koitespiraalid-ja-piig…" at bounding box center [313, 462] width 88 height 10
click at [358, 565] on textarea at bounding box center [700, 568] width 879 height 27
type textarea "Jah sobivad"
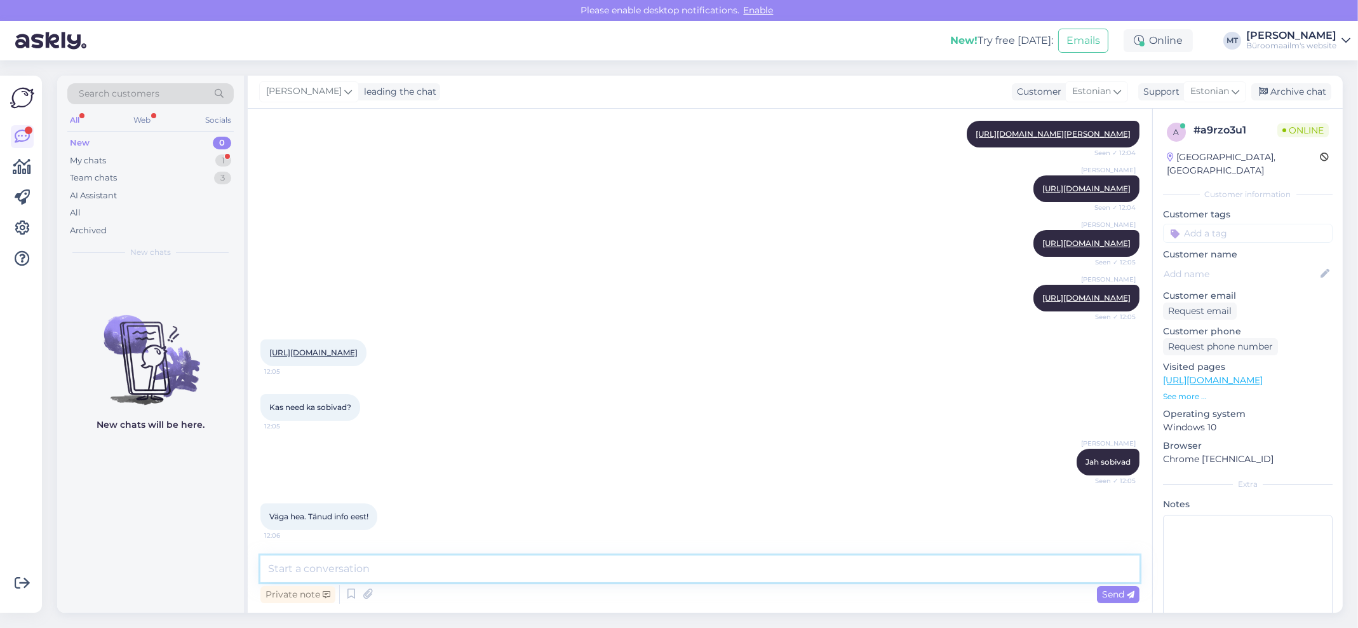
scroll to position [515, 0]
click at [388, 571] on textarea at bounding box center [700, 568] width 879 height 27
type textarea "Aitäh."
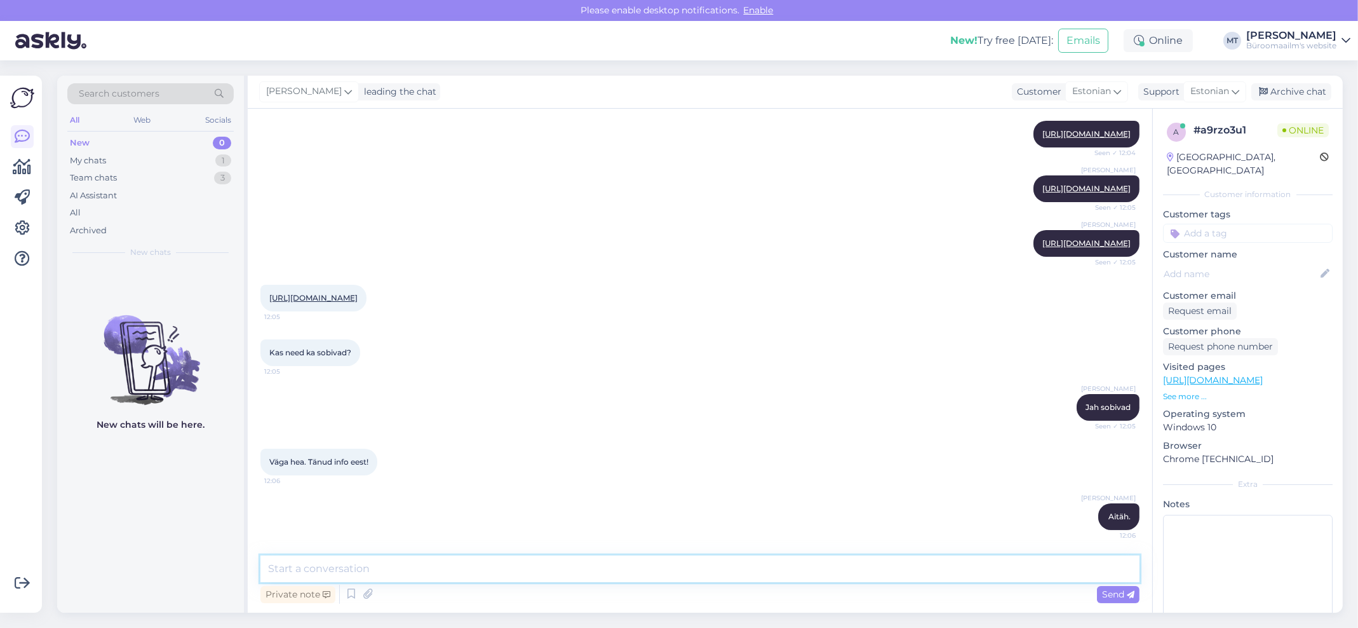
scroll to position [569, 0]
click at [11, 165] on link at bounding box center [22, 167] width 23 height 23
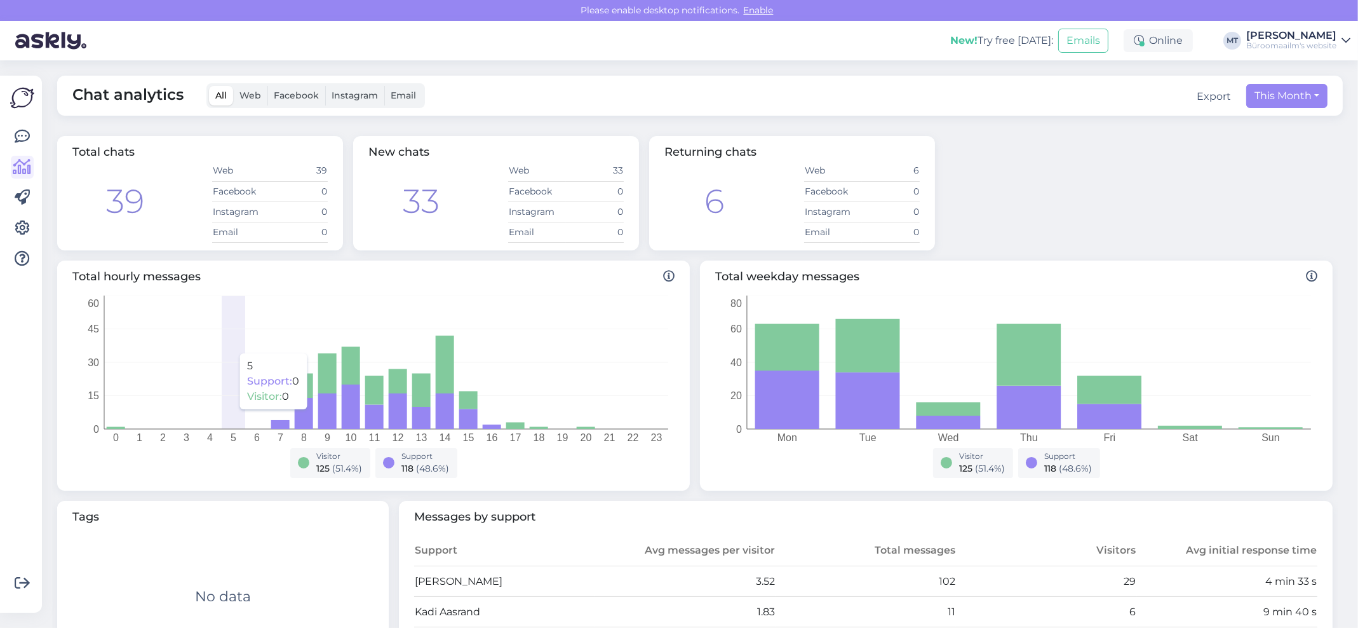
scroll to position [170, 0]
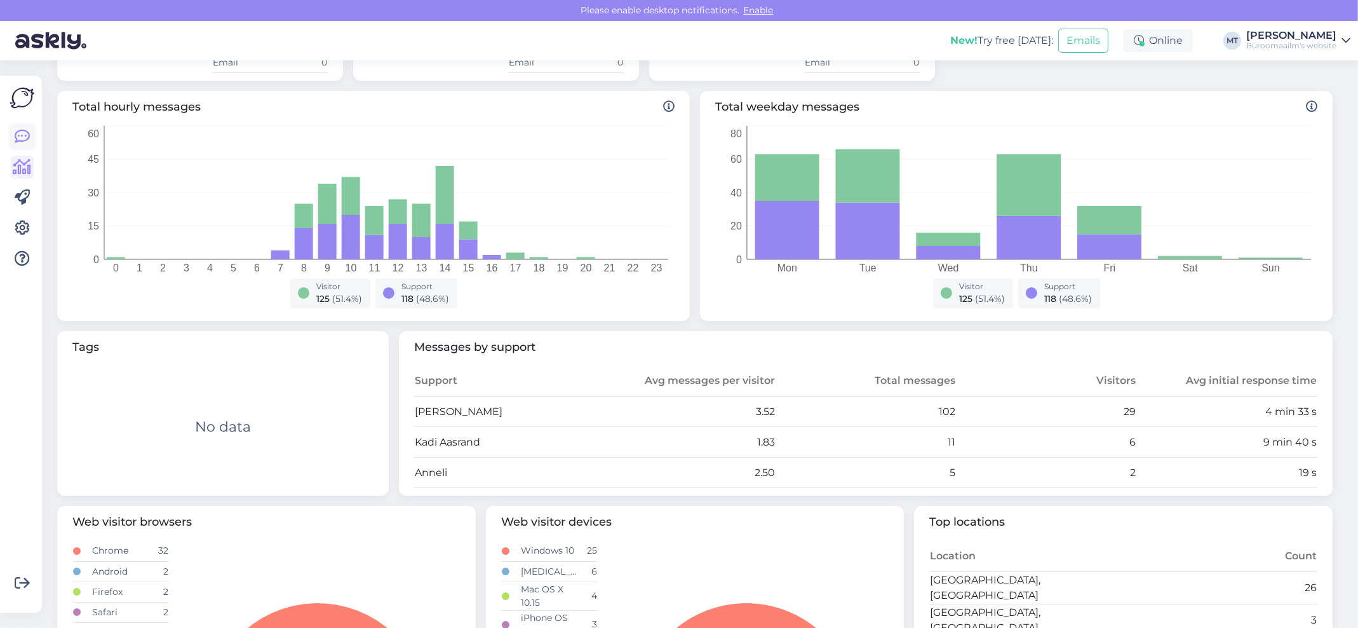
click at [18, 136] on icon at bounding box center [22, 136] width 15 height 15
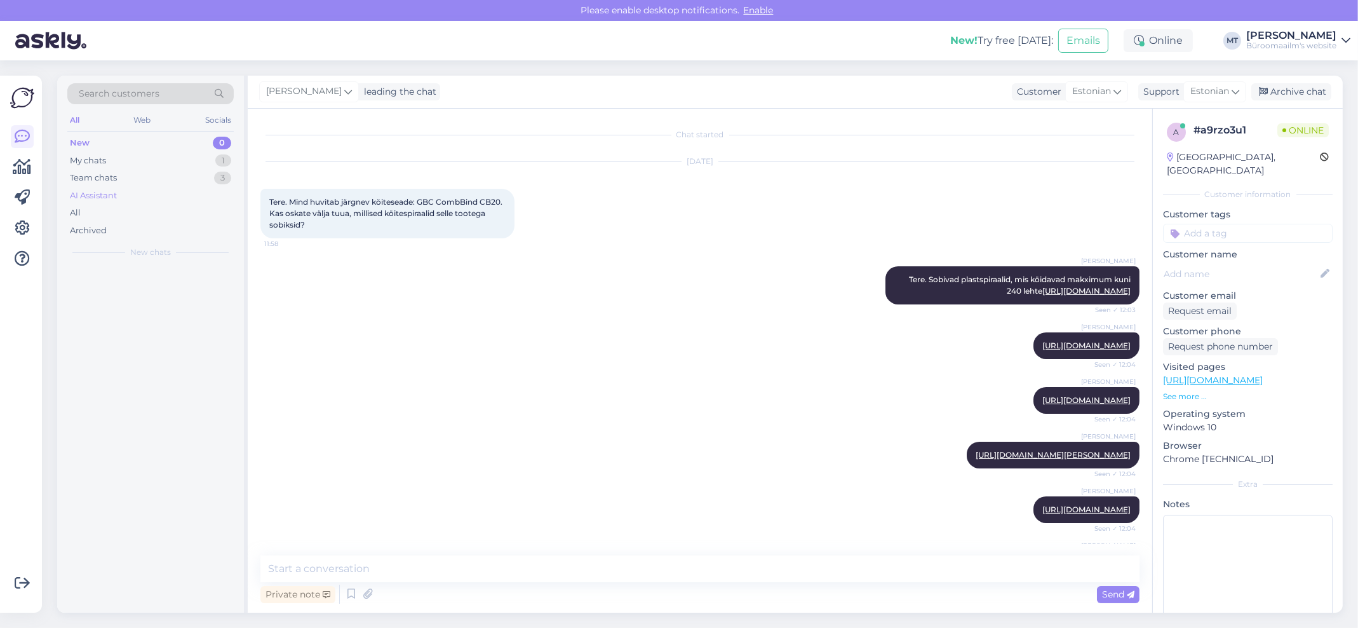
scroll to position [27, 0]
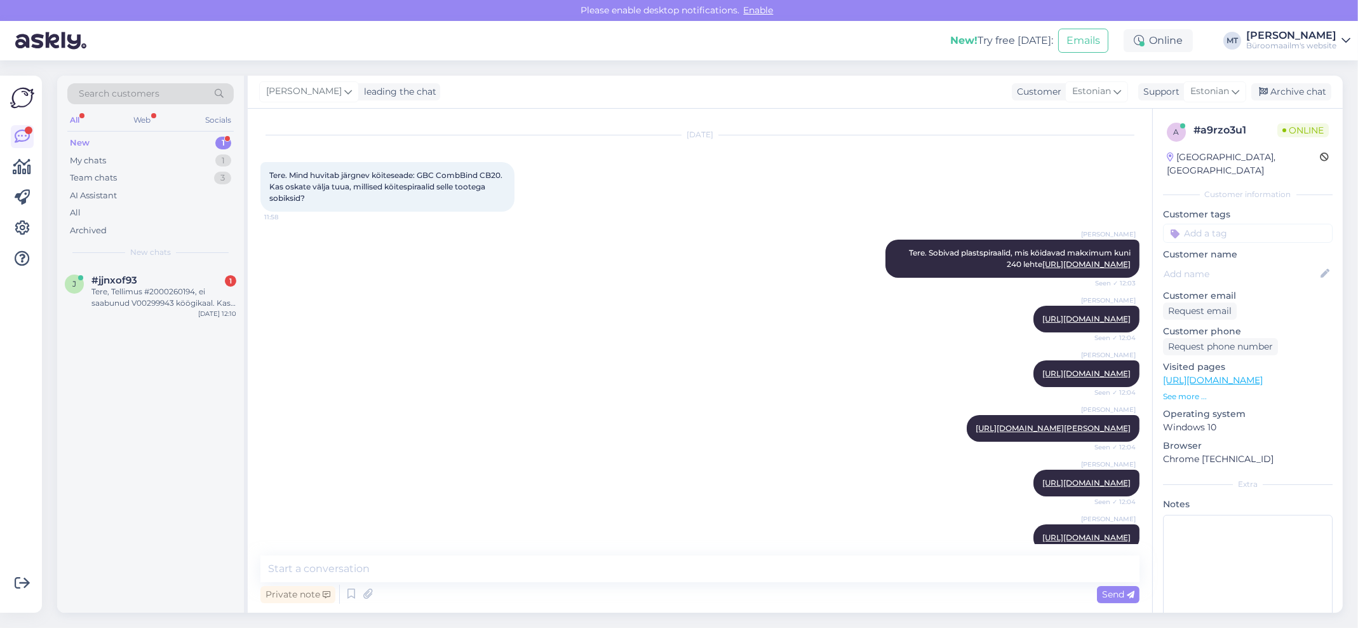
click at [84, 142] on div "New" at bounding box center [80, 143] width 20 height 13
click at [113, 288] on div "Tere, Tellimus #2000260194, ei saabunud V00299943 köögikaal. Kas oskate öelda m…" at bounding box center [163, 297] width 145 height 23
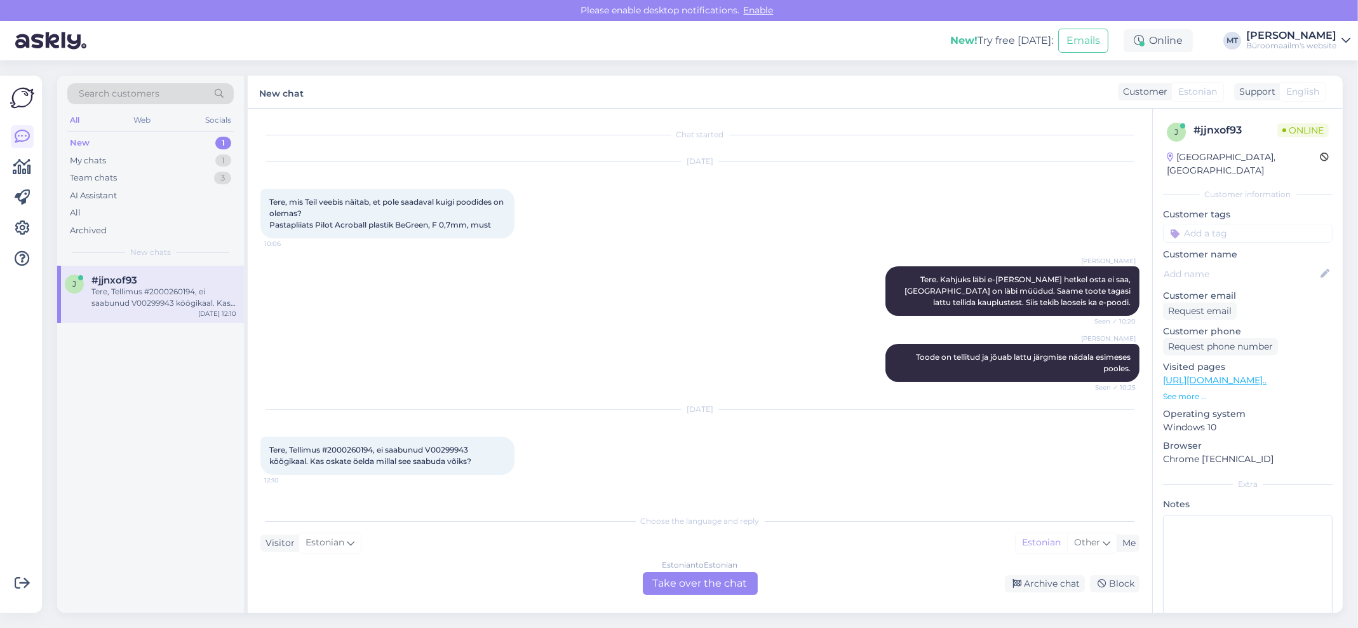
scroll to position [0, 0]
click at [684, 578] on div "Estonian to Estonian Take over the chat" at bounding box center [700, 583] width 115 height 23
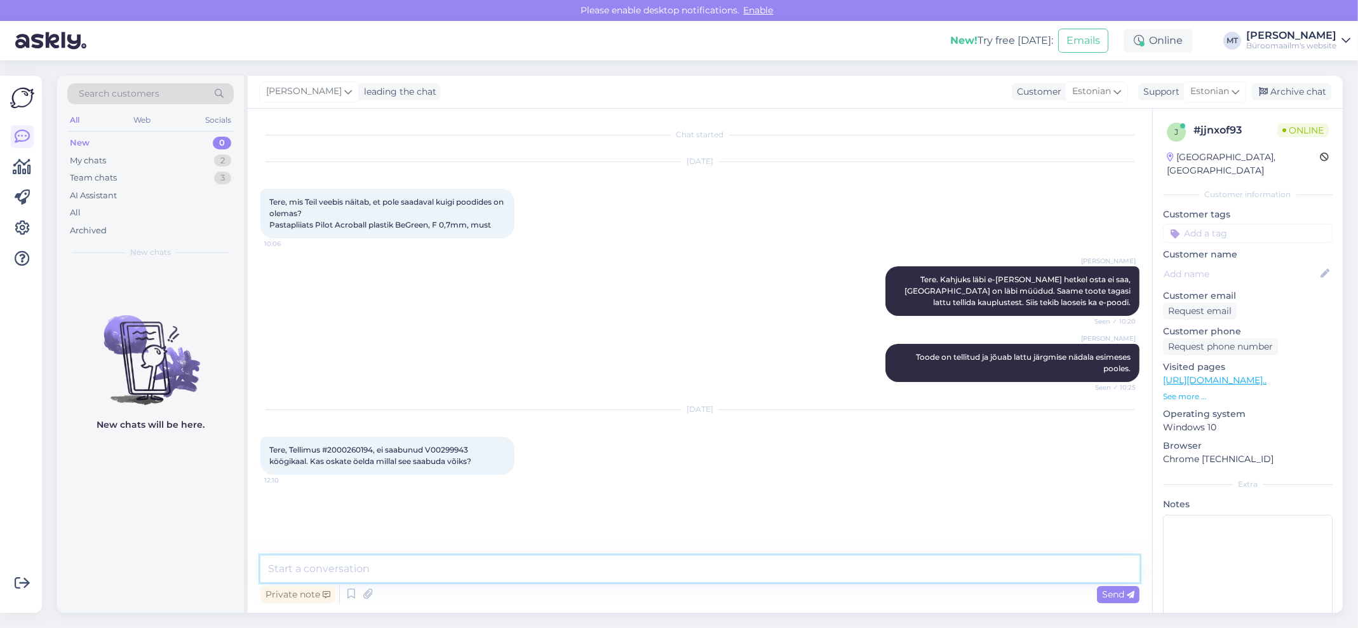
click at [387, 573] on textarea at bounding box center [700, 568] width 879 height 27
click at [348, 449] on span "Tere, Tellimus #2000260194, ei saabunud V00299943 köögikaal. Kas oskate öelda m…" at bounding box center [370, 455] width 202 height 21
click at [348, 448] on span "Tere, Tellimus #2000260194, ei saabunud V00299943 köögikaal. Kas oskate öelda m…" at bounding box center [370, 455] width 202 height 21
copy span "2000260194"
click at [370, 580] on textarea at bounding box center [700, 568] width 879 height 27
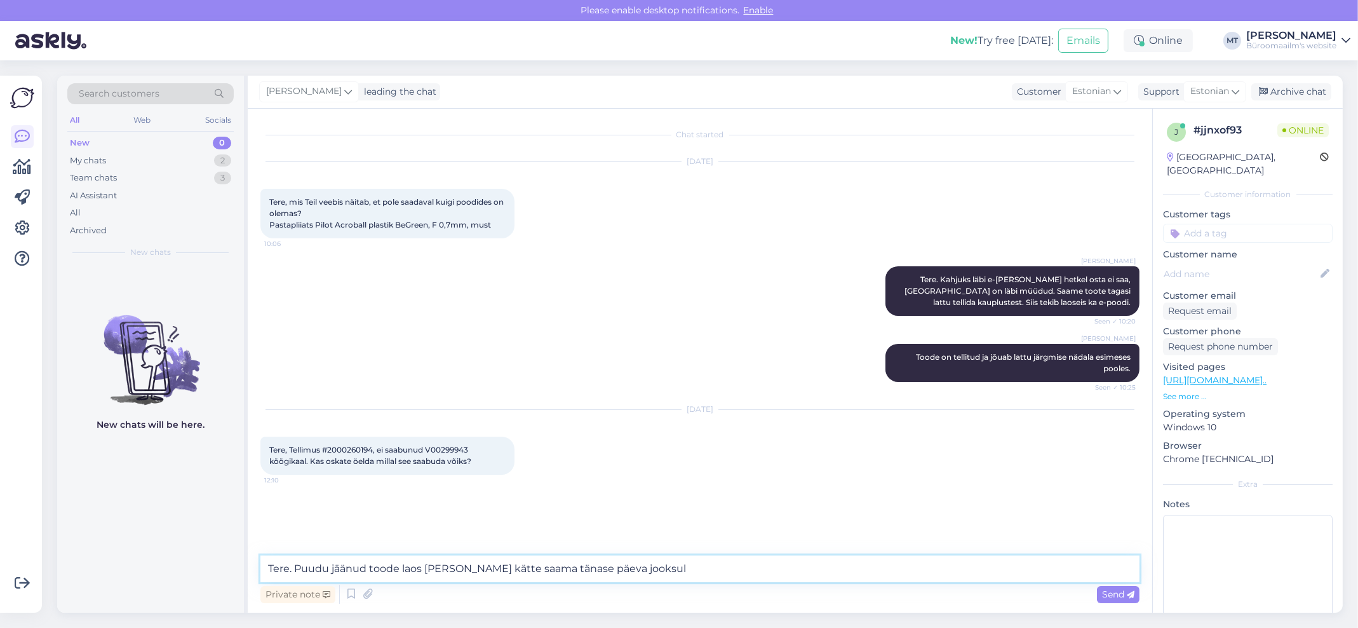
type textarea "Tere. Puudu jäänud toode laos ja peate kätte saama tänase päeva jooksul."
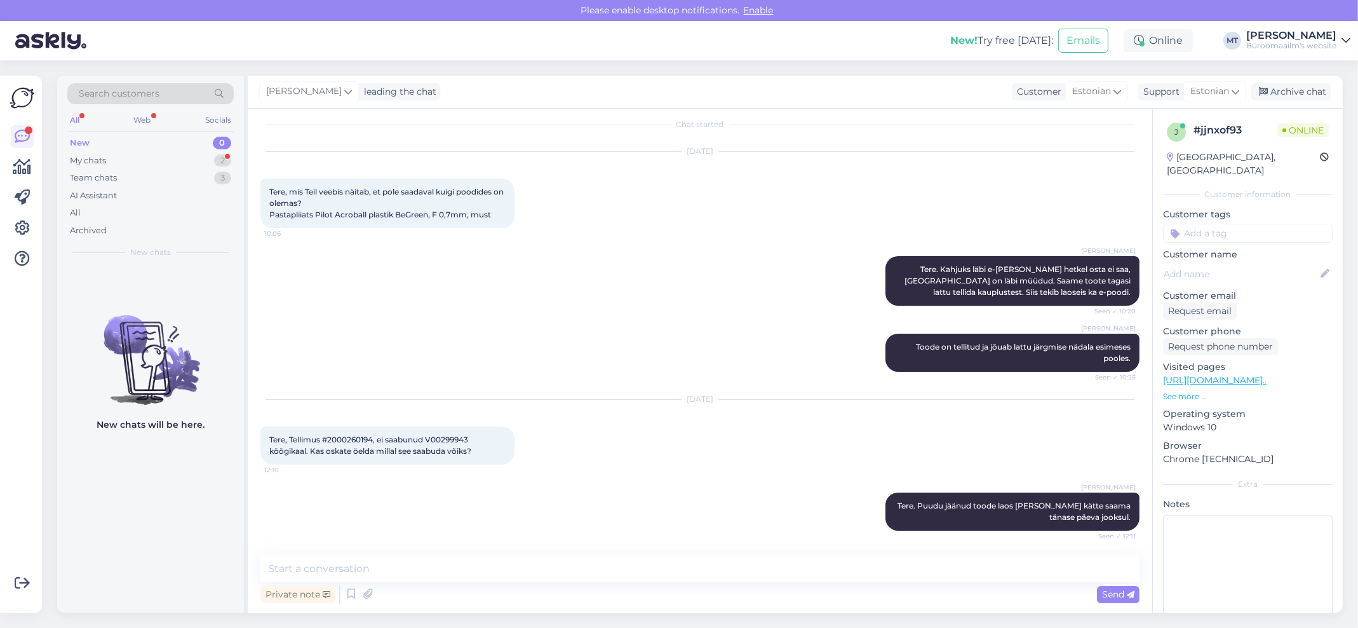
scroll to position [65, 0]
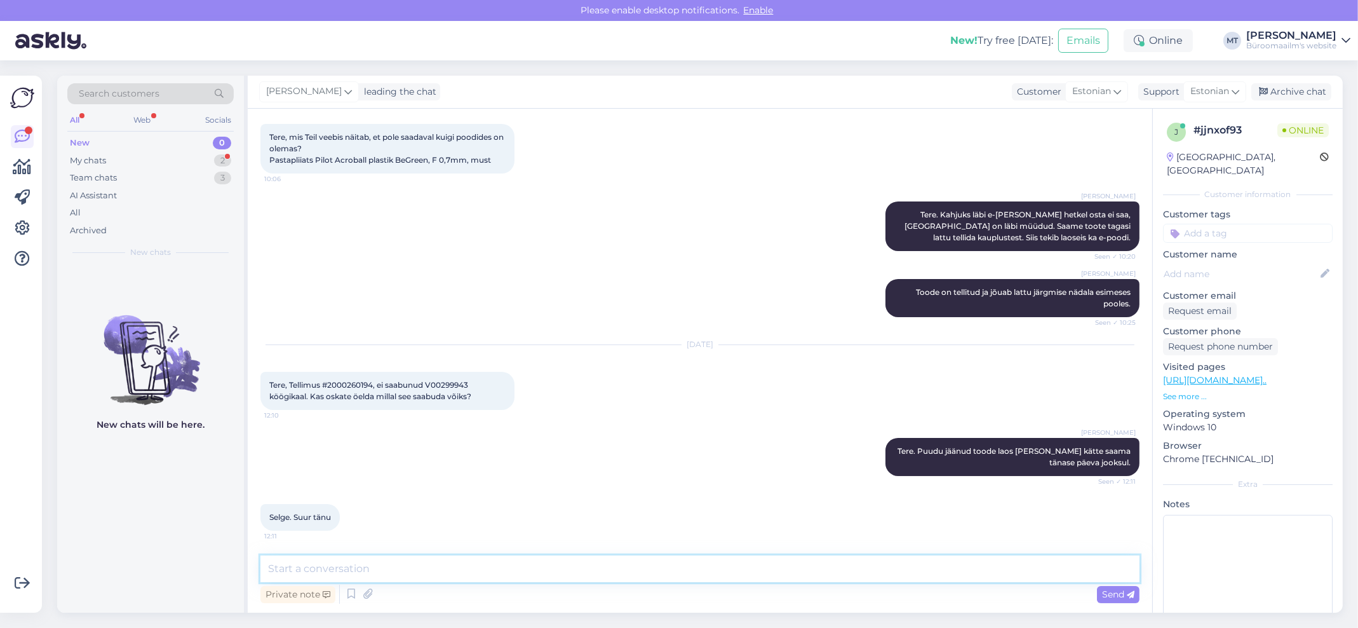
click at [386, 570] on textarea at bounding box center [700, 568] width 879 height 27
type textarea "Aitäh."
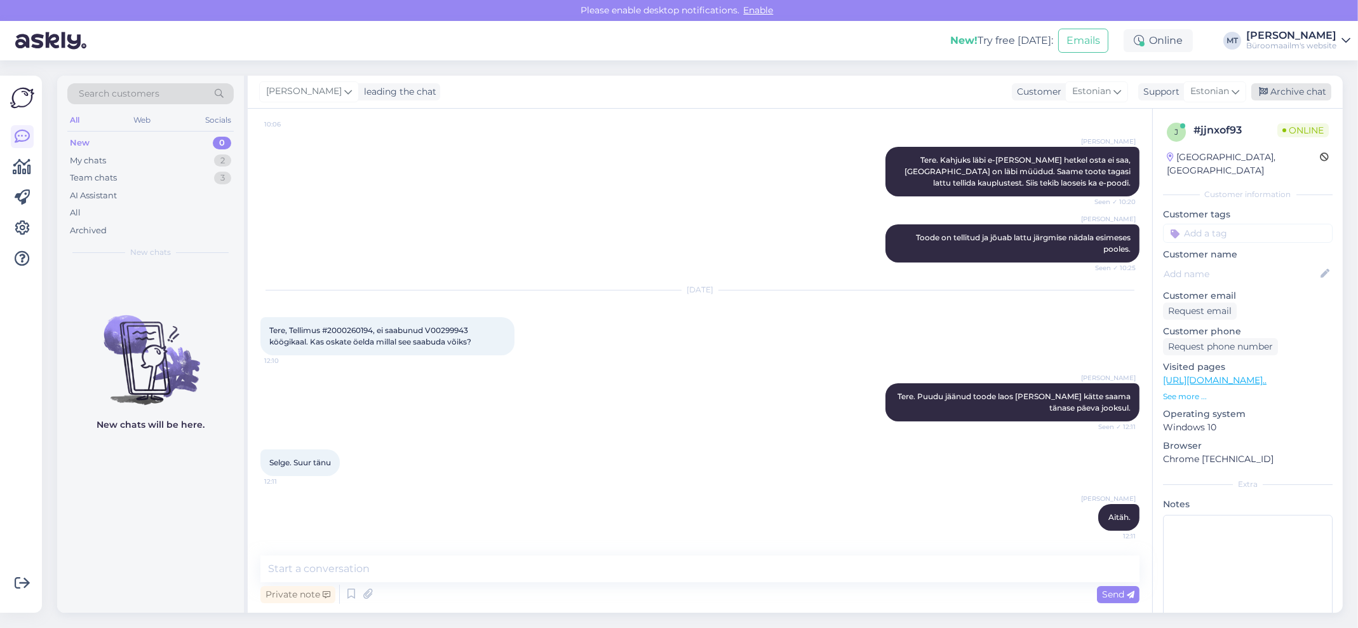
click at [1289, 86] on div "Archive chat" at bounding box center [1292, 91] width 80 height 17
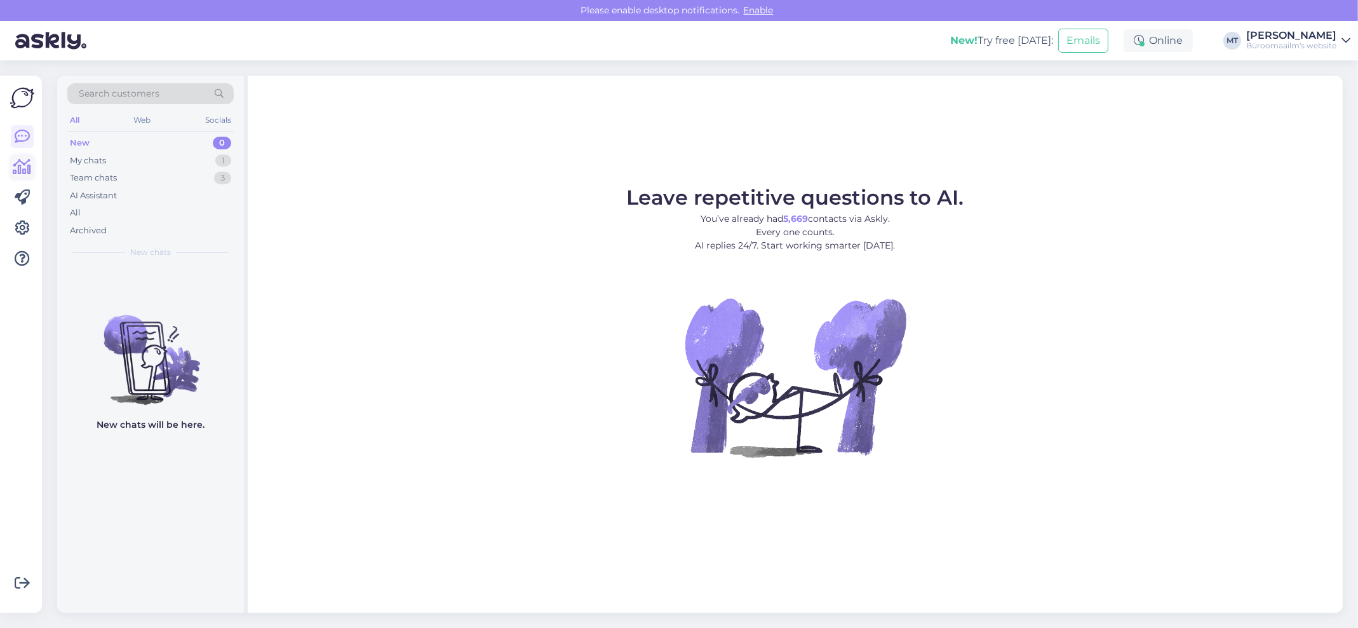
click at [27, 172] on icon at bounding box center [22, 166] width 18 height 15
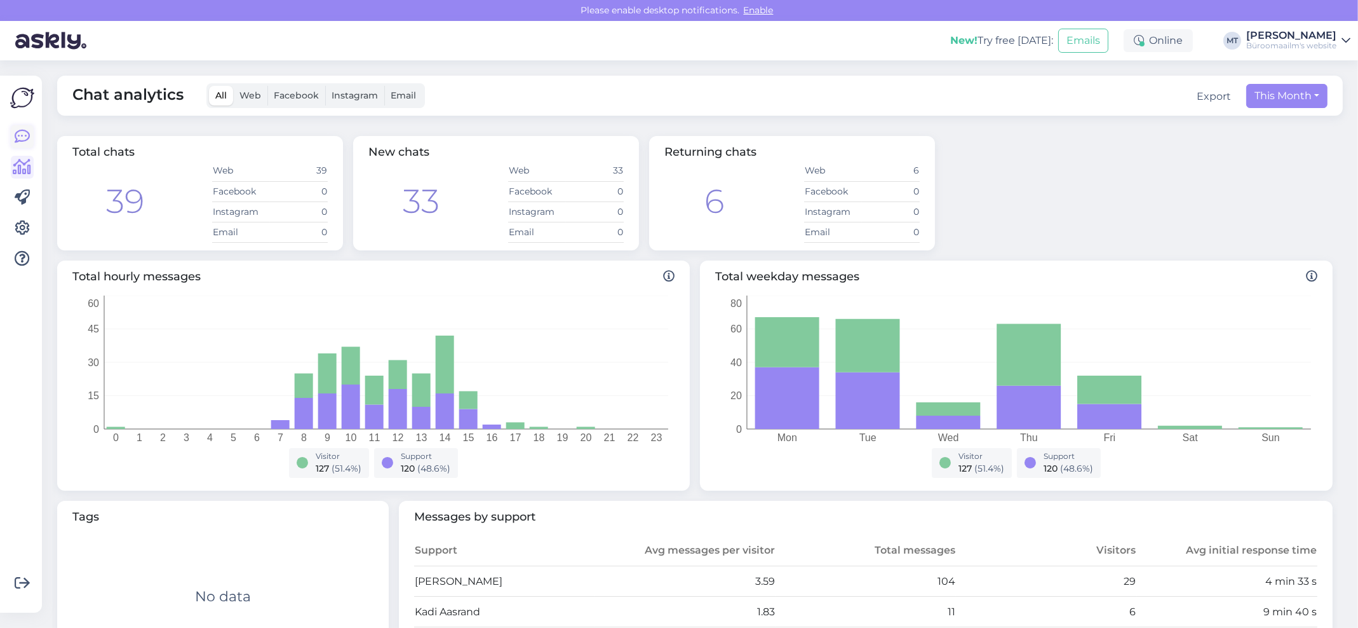
click at [30, 141] on link at bounding box center [22, 136] width 23 height 23
